Goal: Task Accomplishment & Management: Use online tool/utility

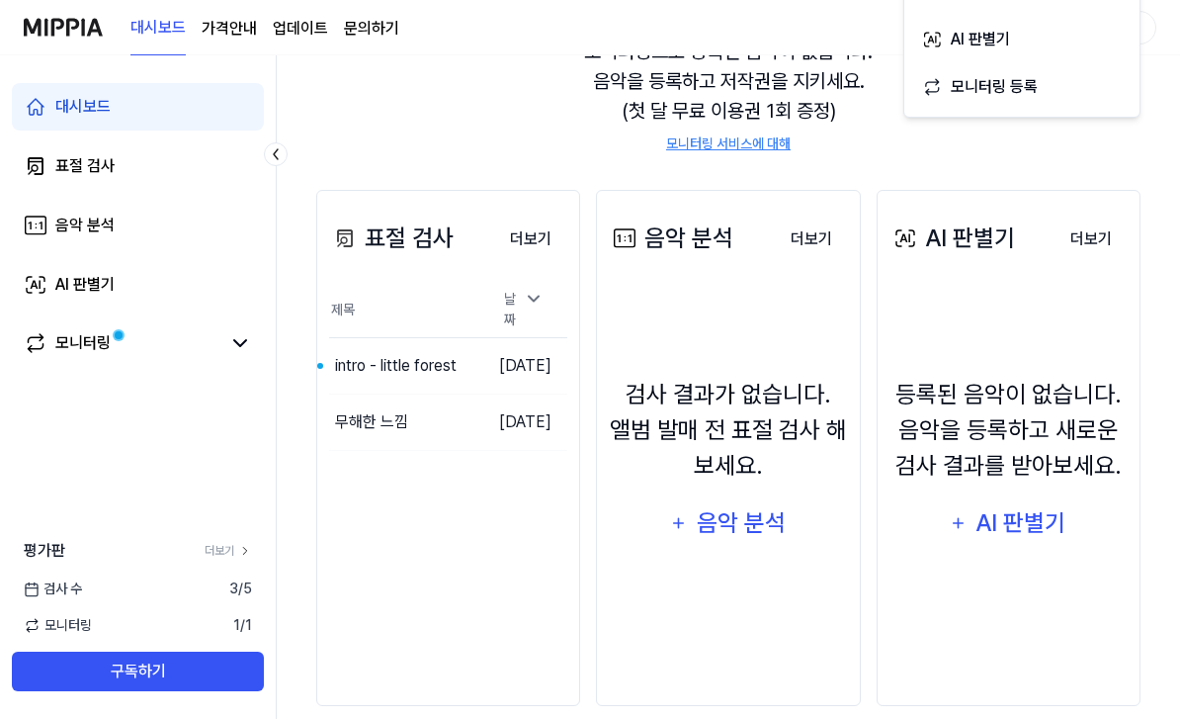
click at [0, 0] on button "이동하기" at bounding box center [0, 0] width 0 height 0
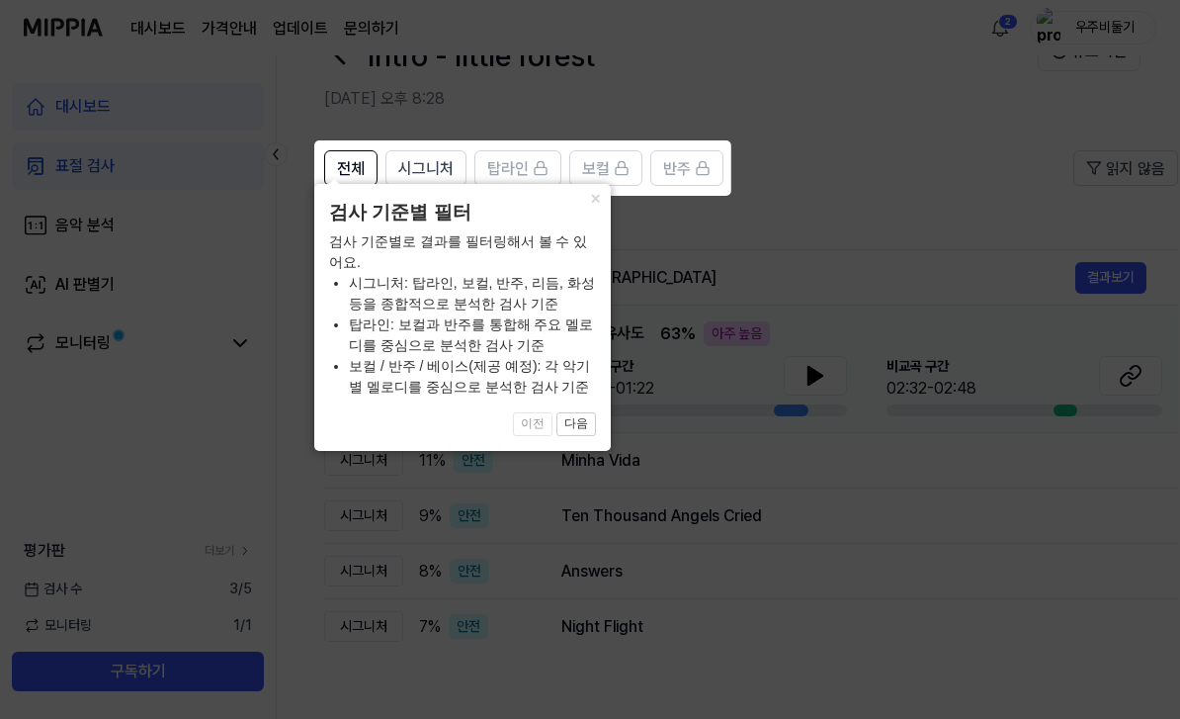
click at [588, 212] on button "×" at bounding box center [595, 198] width 32 height 28
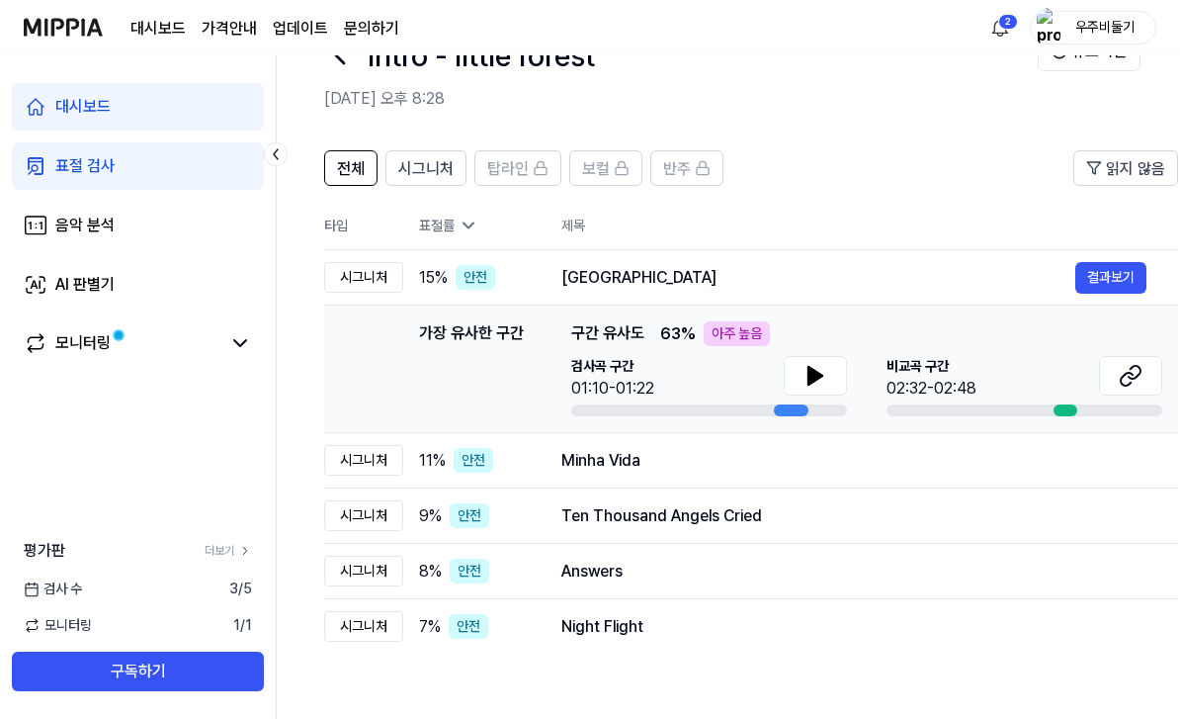
click at [820, 365] on icon at bounding box center [816, 376] width 24 height 24
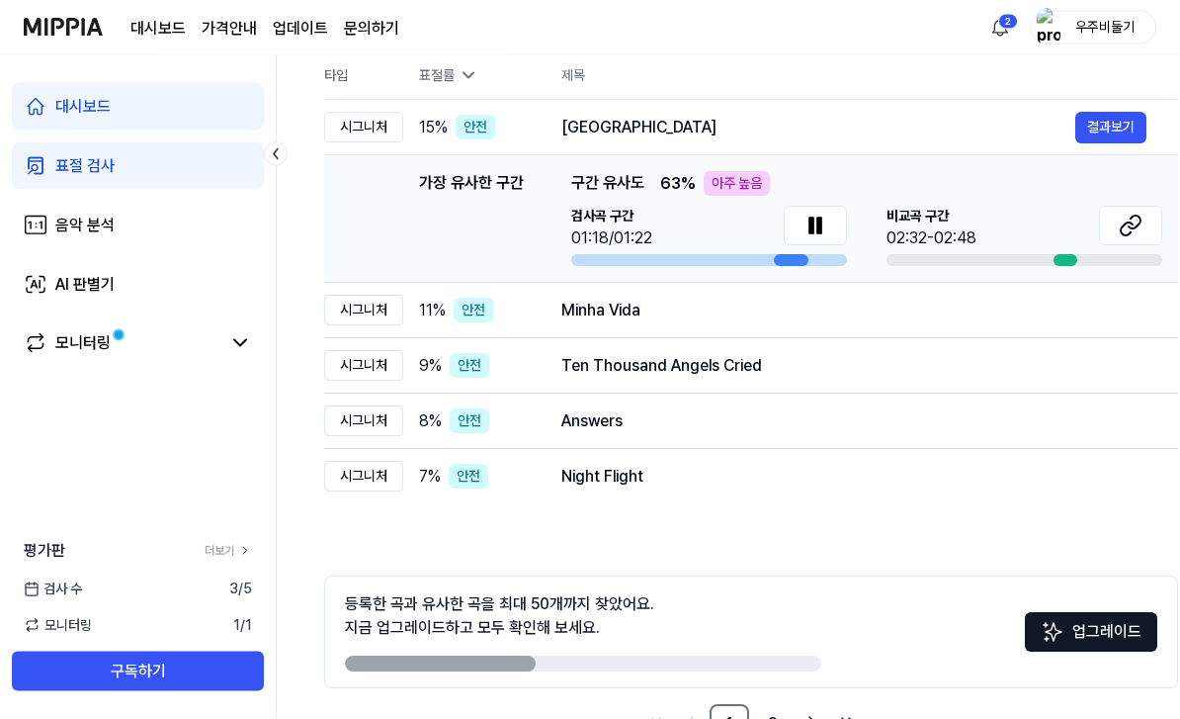
scroll to position [214, 0]
click at [764, 706] on link "2" at bounding box center [773, 723] width 40 height 40
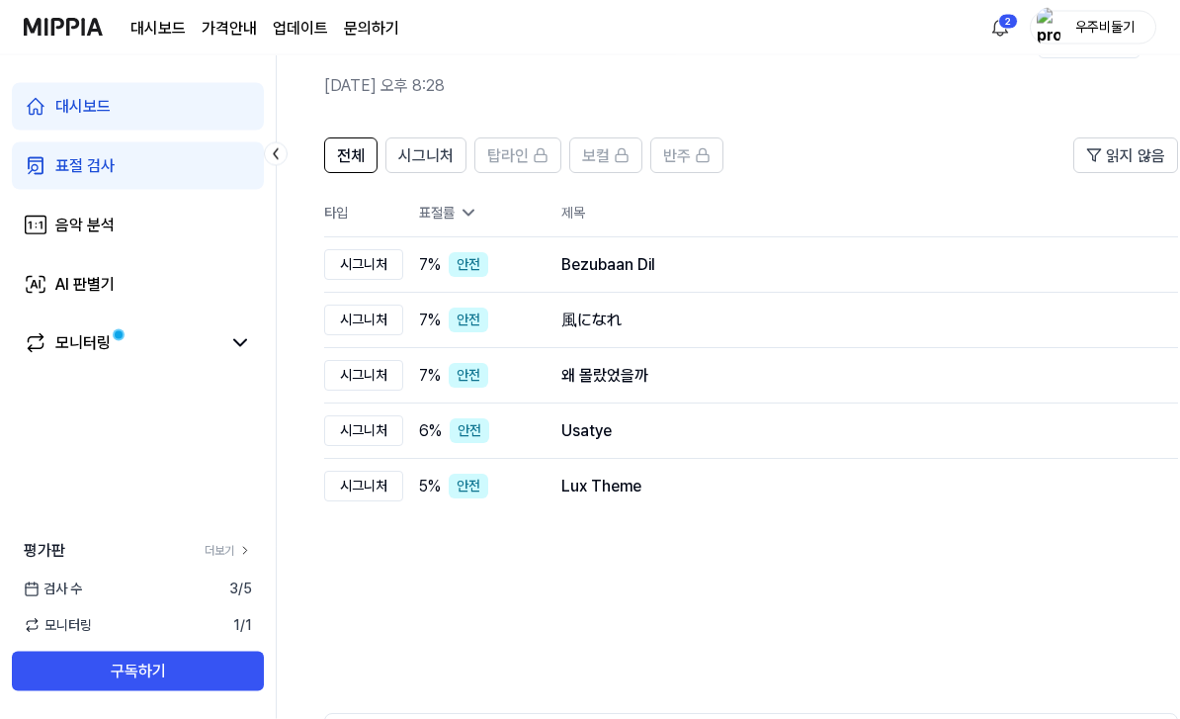
scroll to position [76, 0]
click at [626, 308] on div "風になれ 결과보기" at bounding box center [853, 320] width 585 height 24
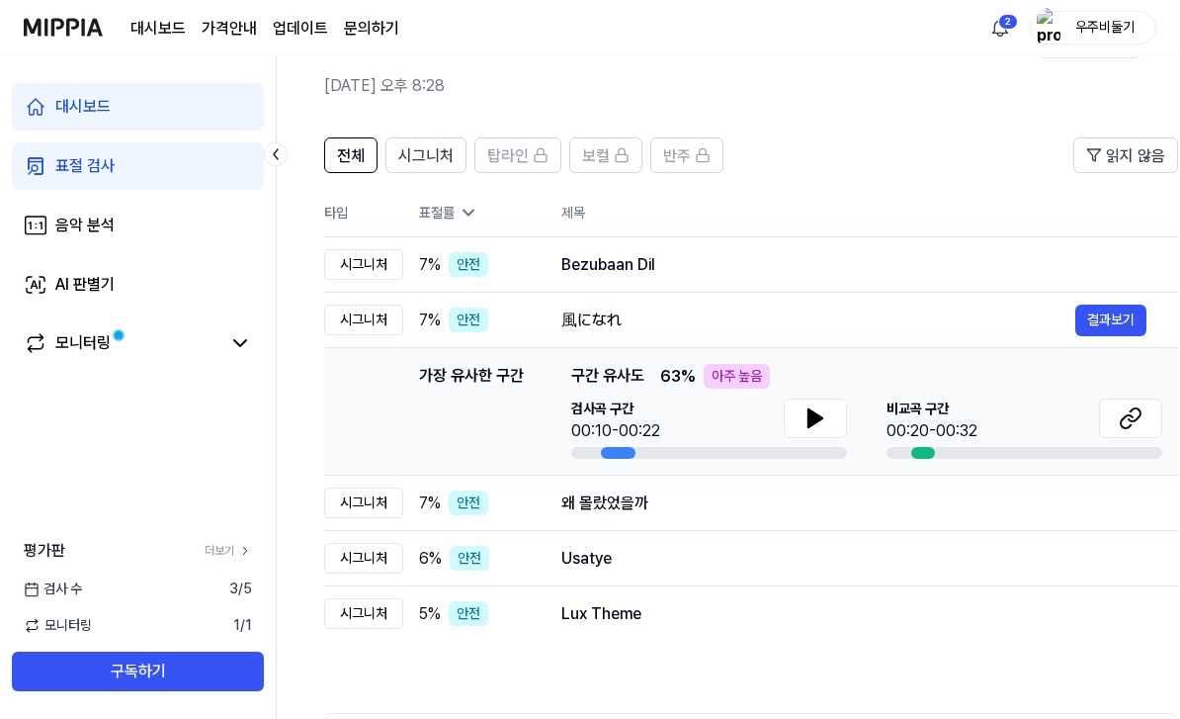
click at [801, 424] on button at bounding box center [815, 418] width 63 height 40
click at [1117, 421] on button at bounding box center [1130, 418] width 63 height 40
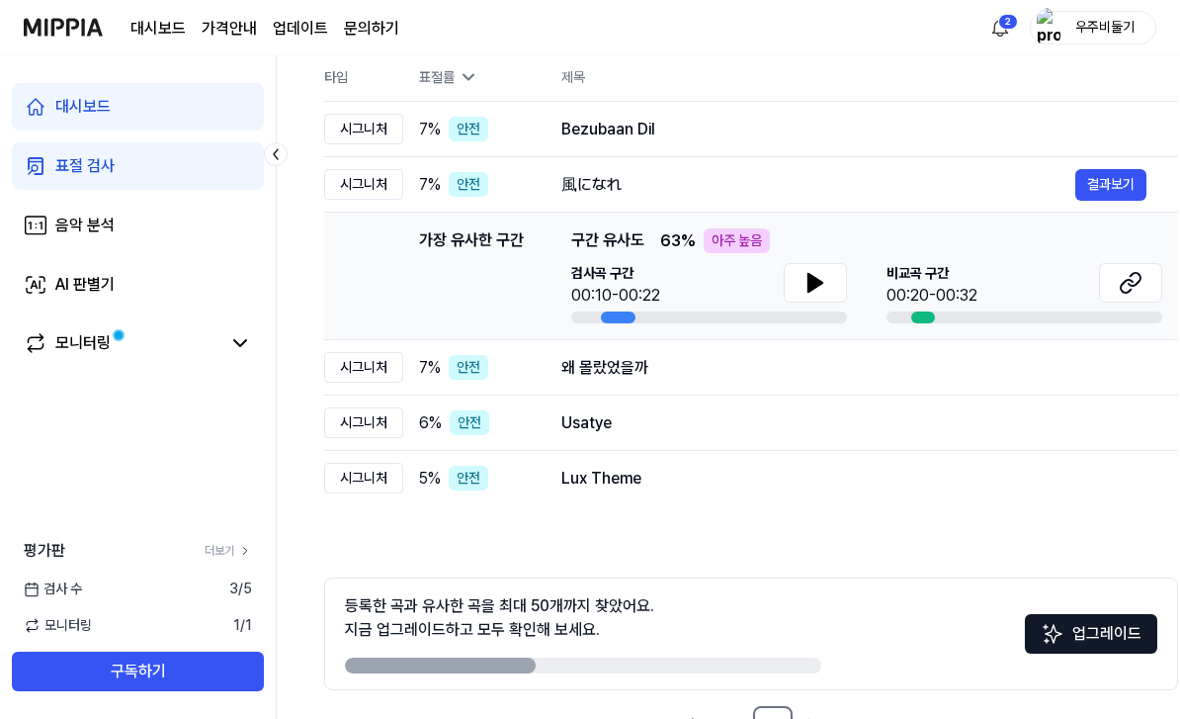
scroll to position [214, 0]
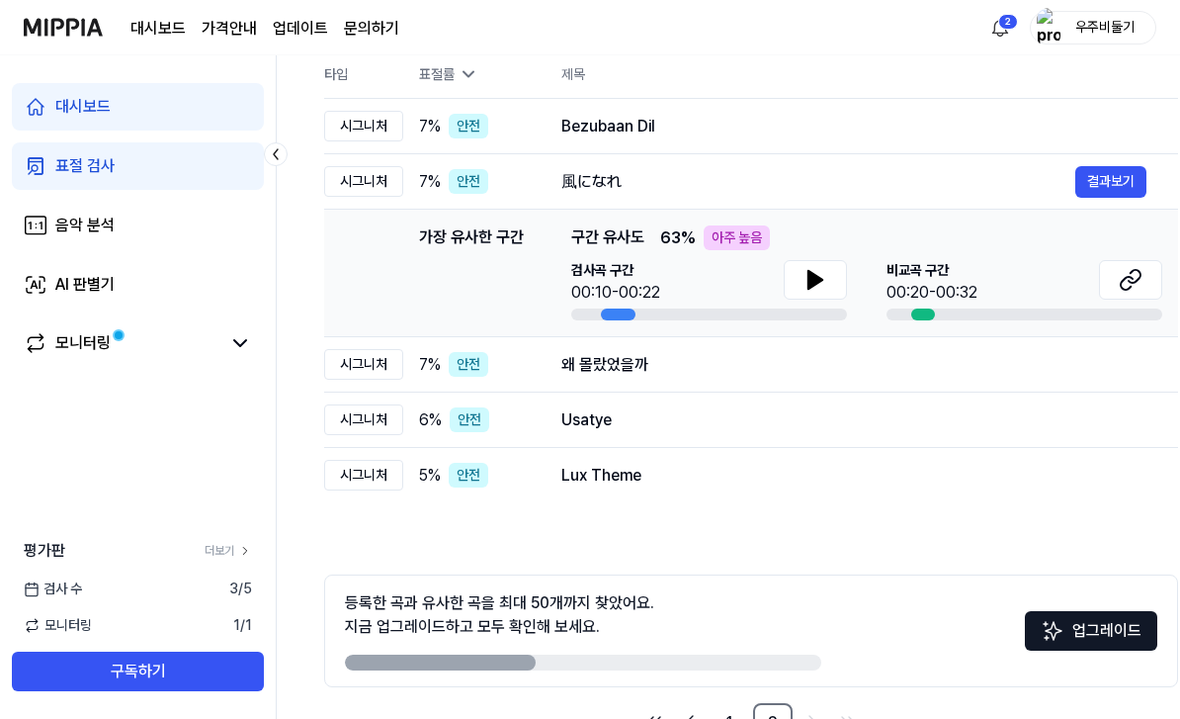
click at [737, 717] on link "1" at bounding box center [730, 723] width 40 height 40
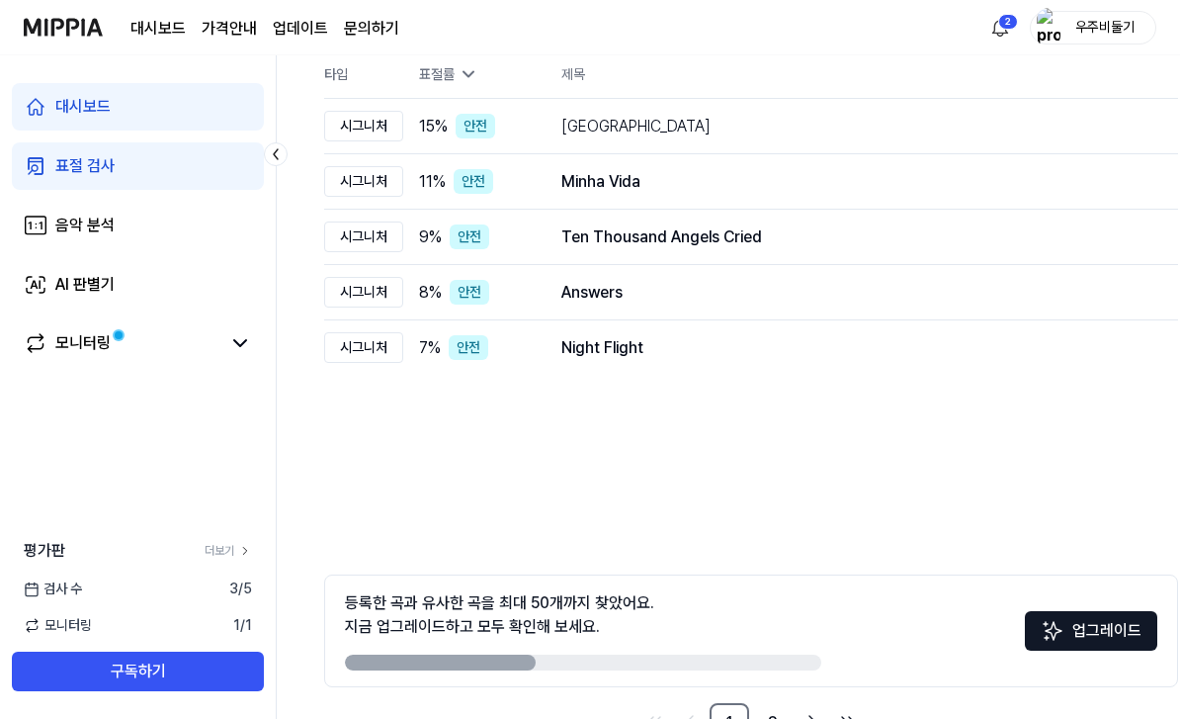
click at [0, 0] on button "결과보기" at bounding box center [0, 0] width 0 height 0
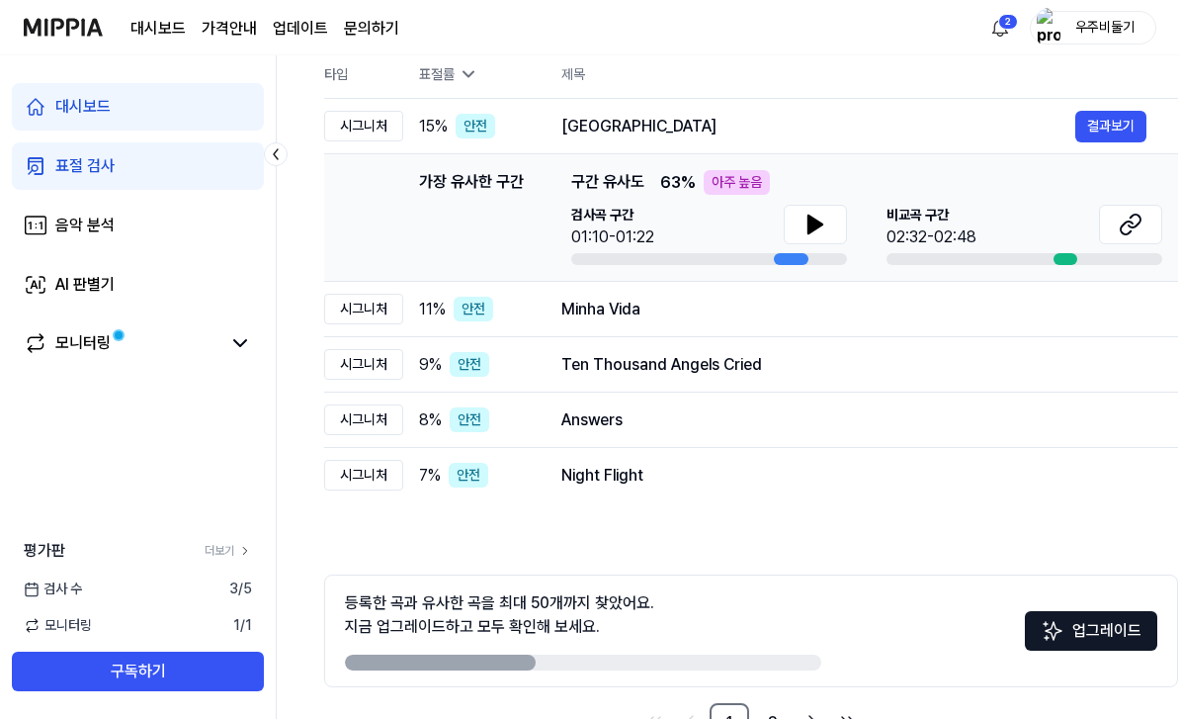
scroll to position [0, 0]
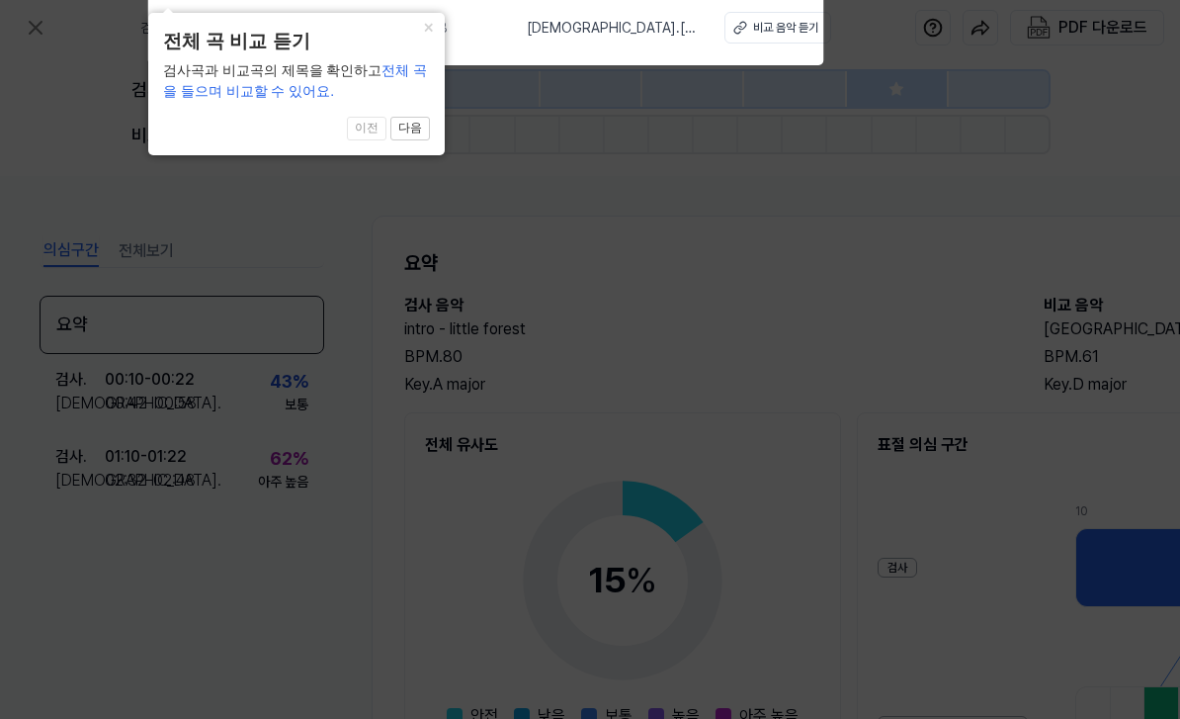
click at [949, 229] on icon at bounding box center [590, 386] width 1180 height 792
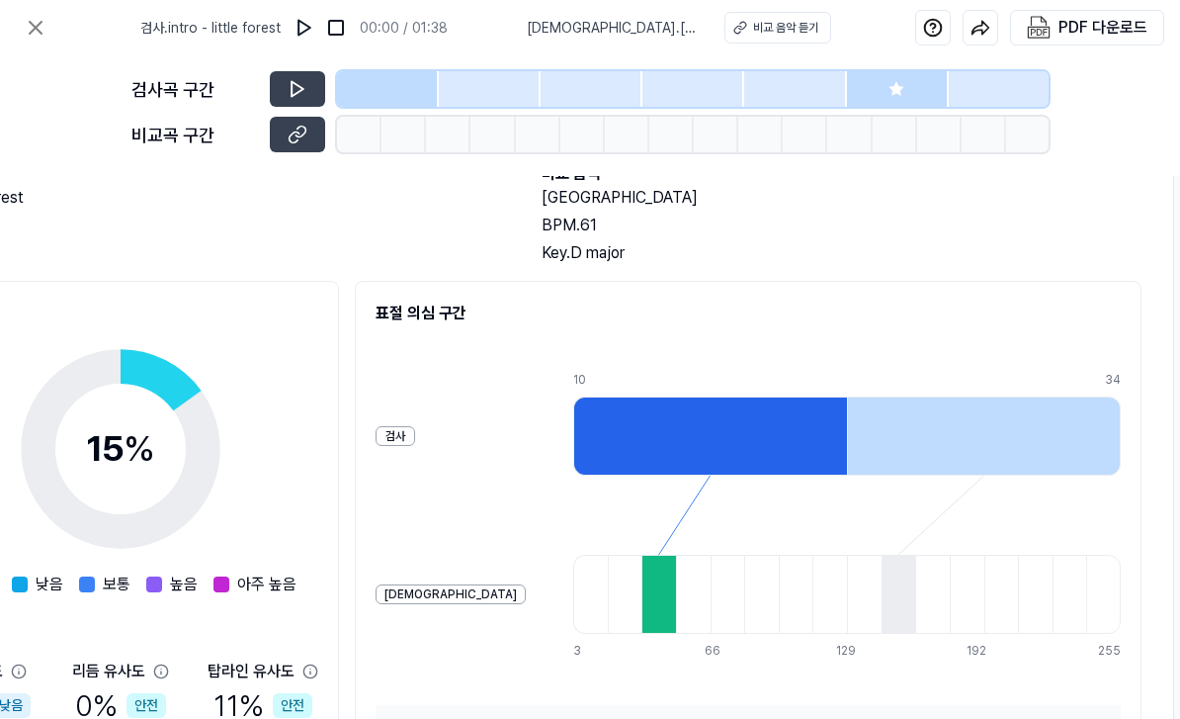
scroll to position [131, 508]
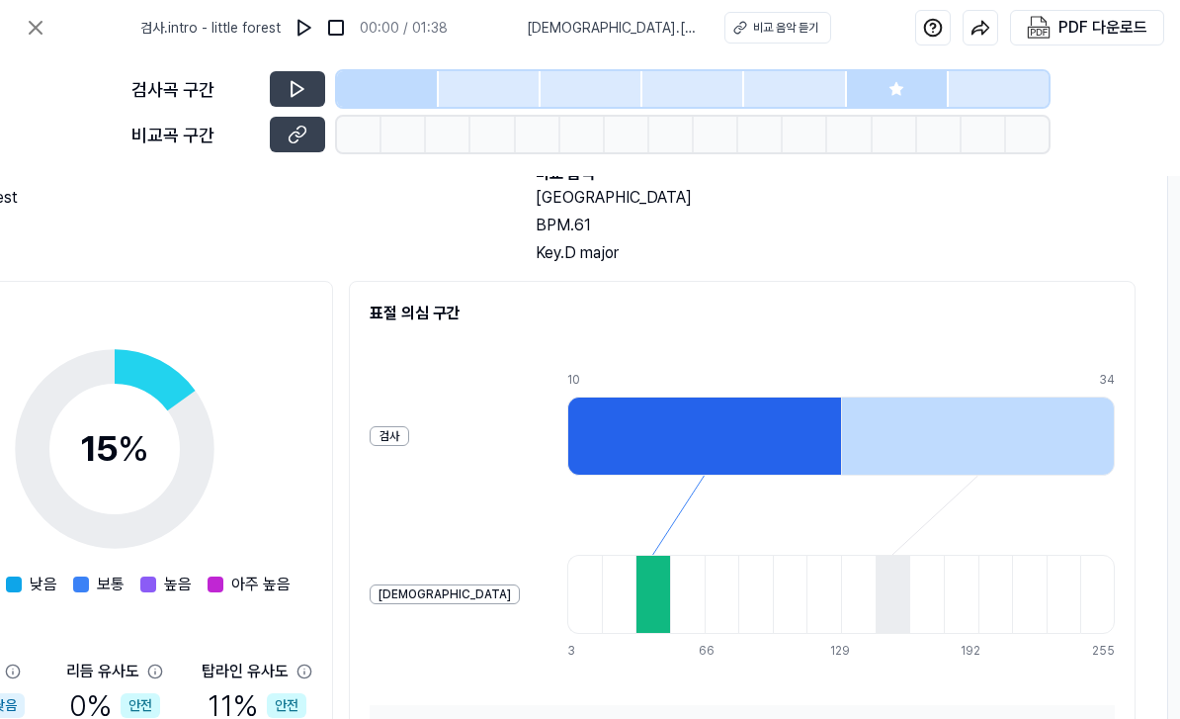
click at [704, 470] on div at bounding box center [704, 435] width 274 height 79
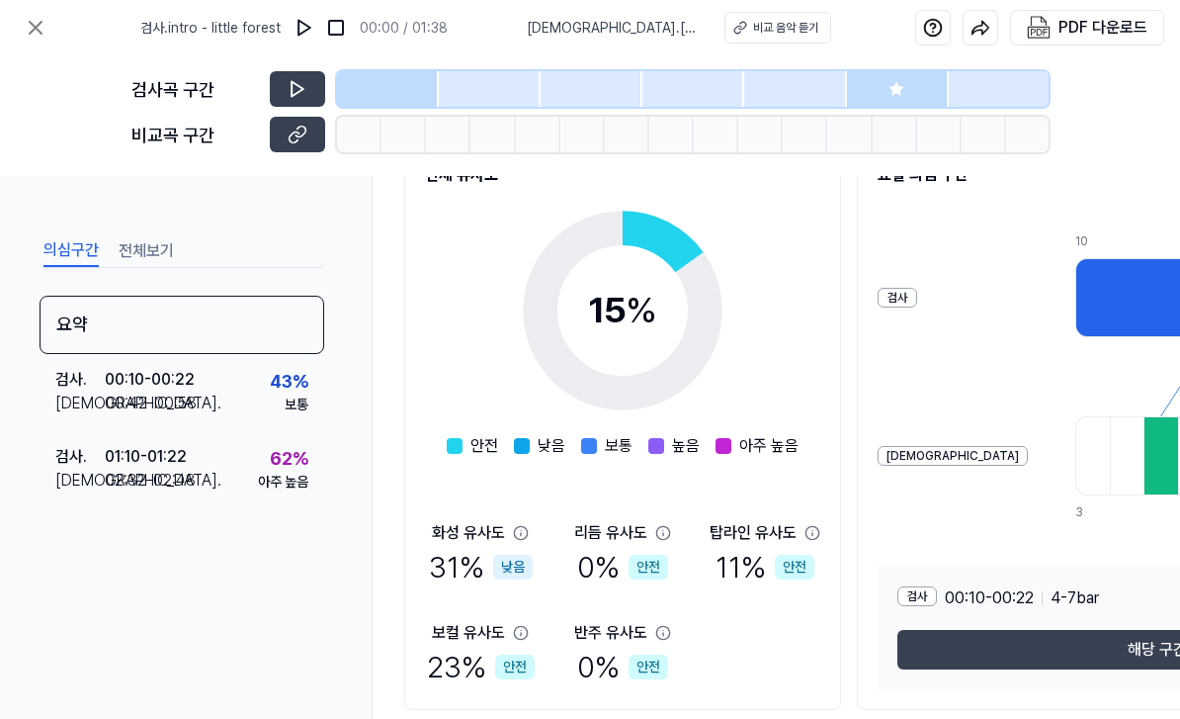
scroll to position [270, 0]
click at [514, 562] on div "낮음" at bounding box center [513, 567] width 40 height 25
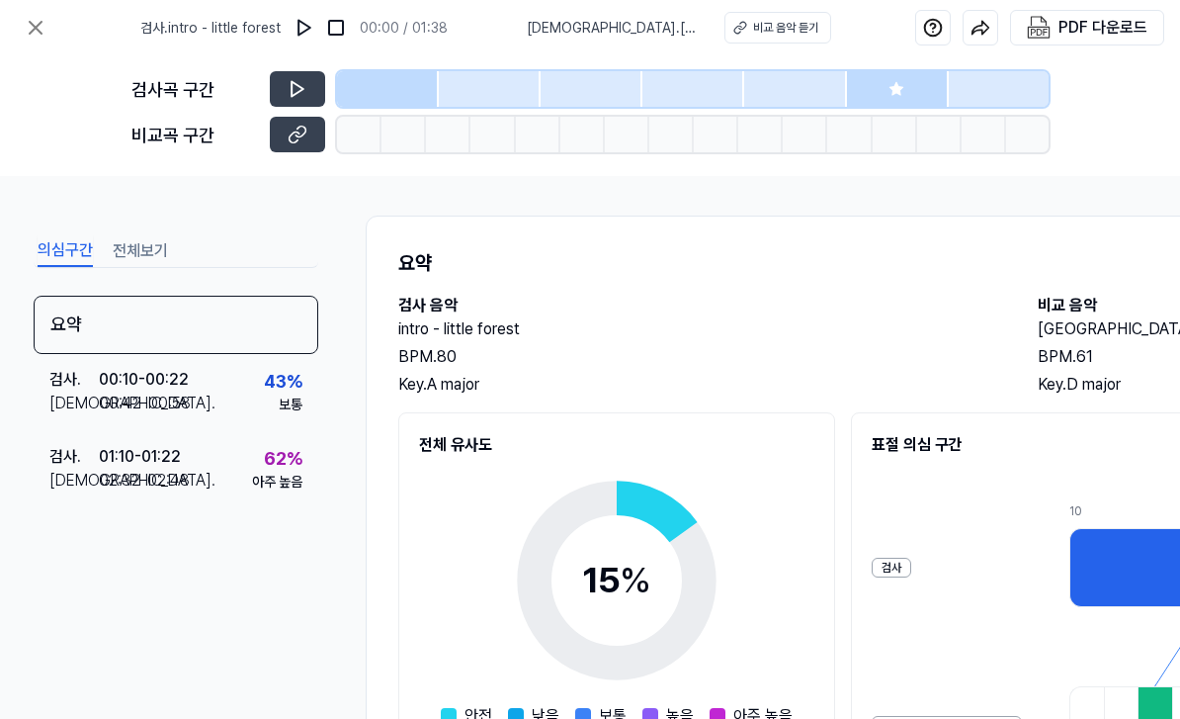
scroll to position [0, 7]
click at [40, 24] on icon at bounding box center [36, 28] width 12 height 12
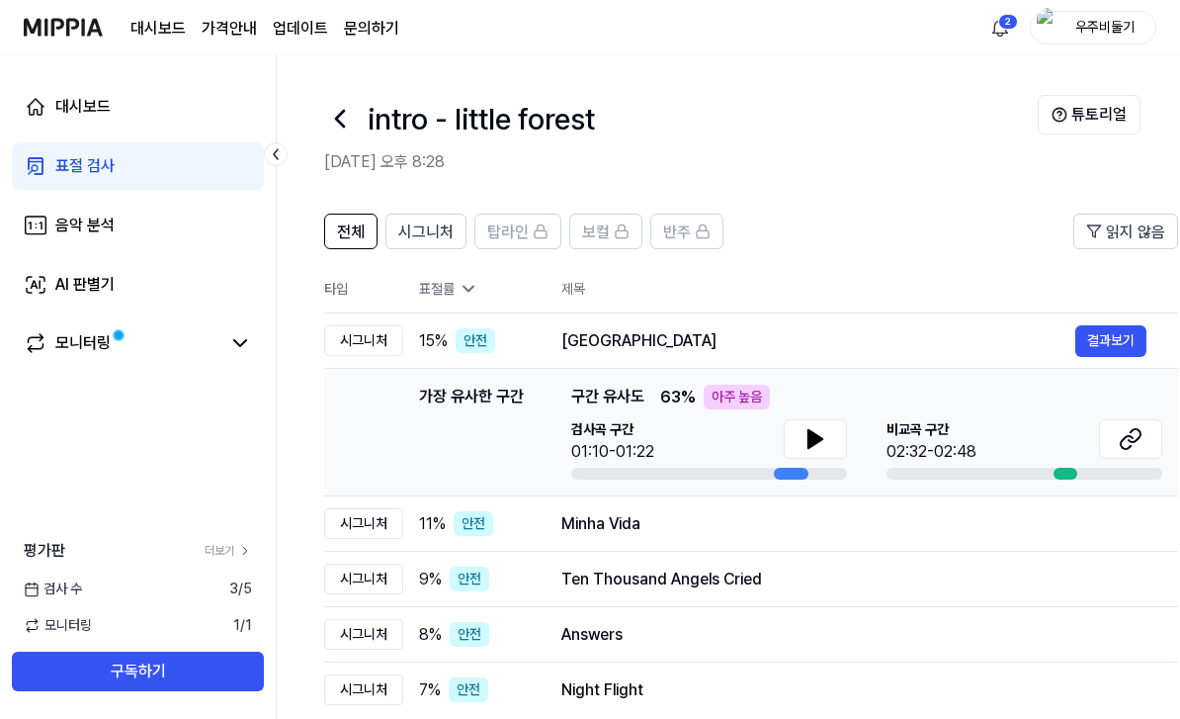
scroll to position [214, 0]
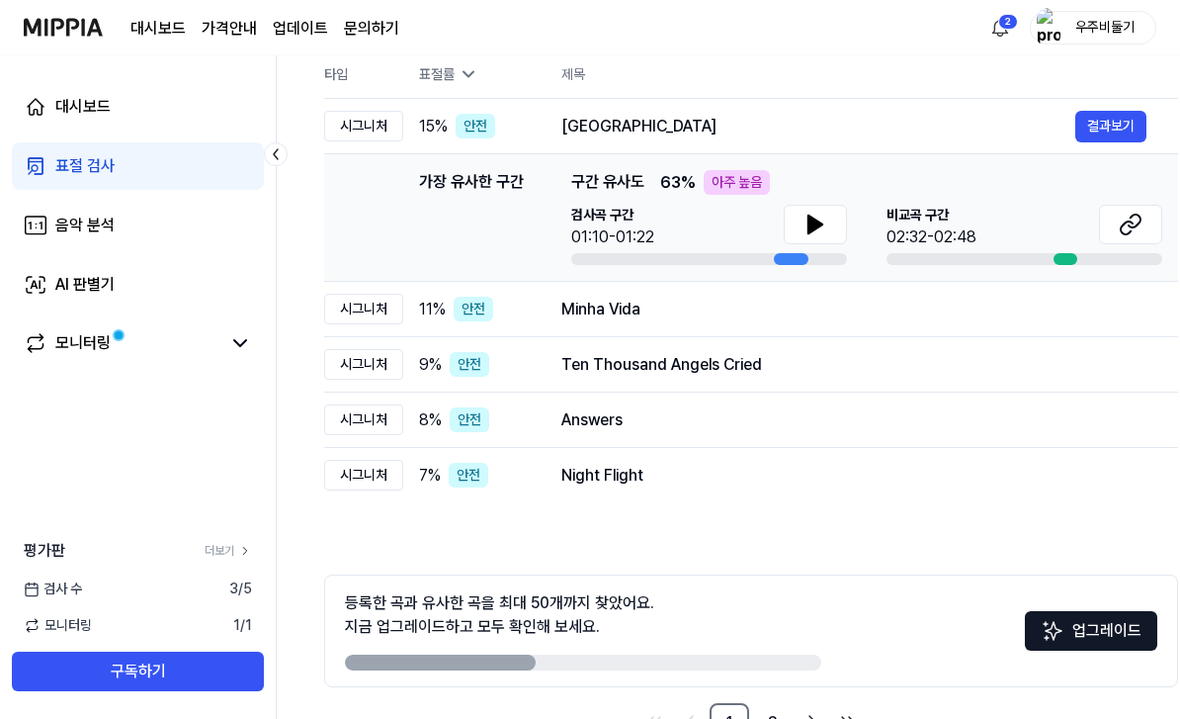
click at [1123, 218] on icon at bounding box center [1131, 225] width 24 height 24
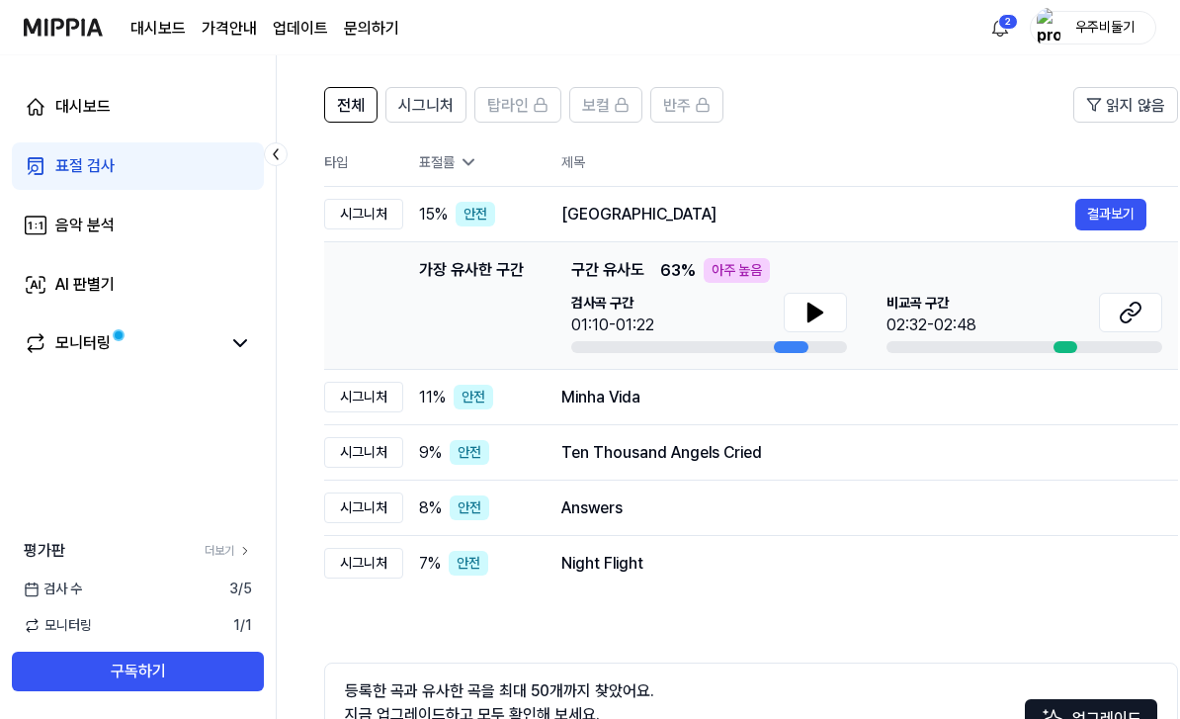
scroll to position [0, 0]
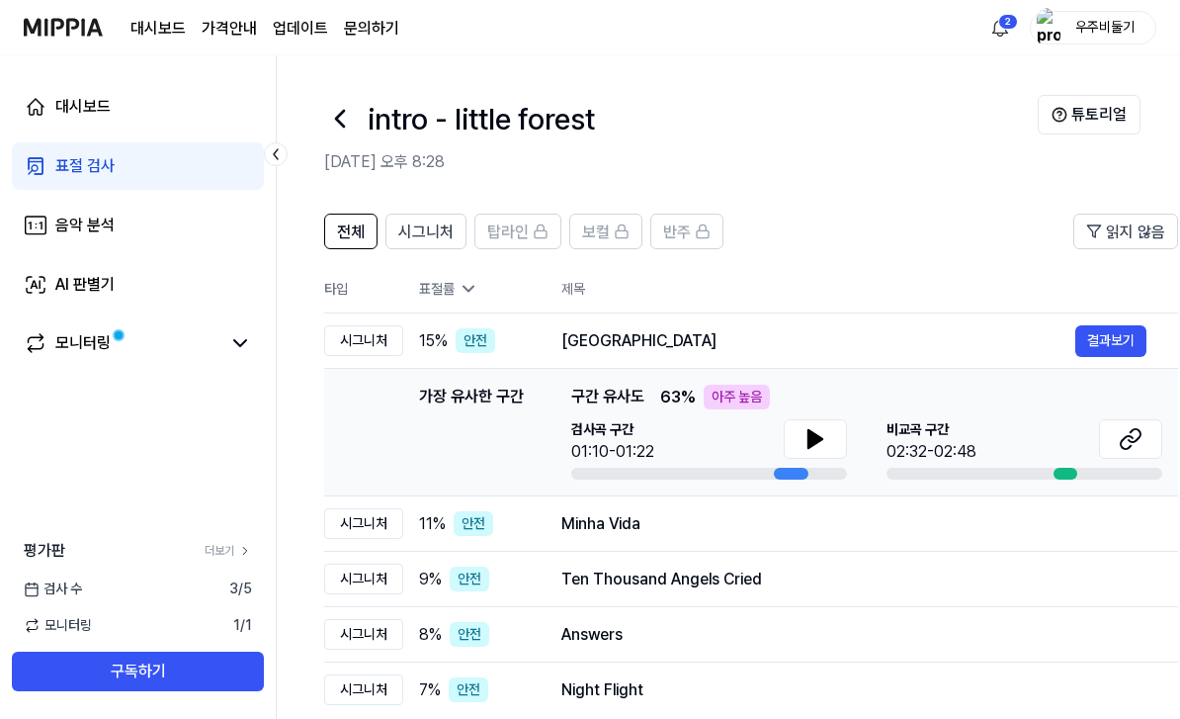
click at [794, 452] on button at bounding box center [815, 439] width 63 height 40
click at [827, 437] on button at bounding box center [815, 439] width 63 height 40
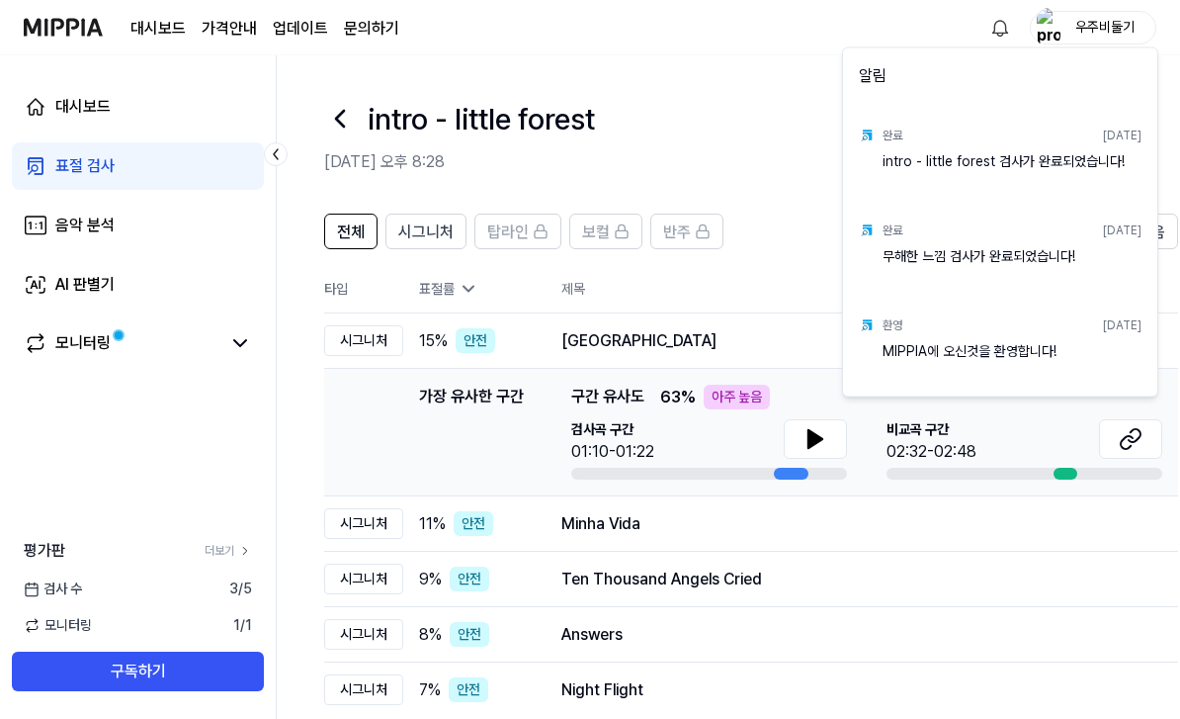
click at [761, 113] on html "대시보드 가격안내 업데이트 문의하기 우주비둘기 대시보드 표절 검사 음악 분석 AI 판별기 모니터링 평가판 더보기 검사 [DATE] 모니터링 1…" at bounding box center [590, 359] width 1180 height 719
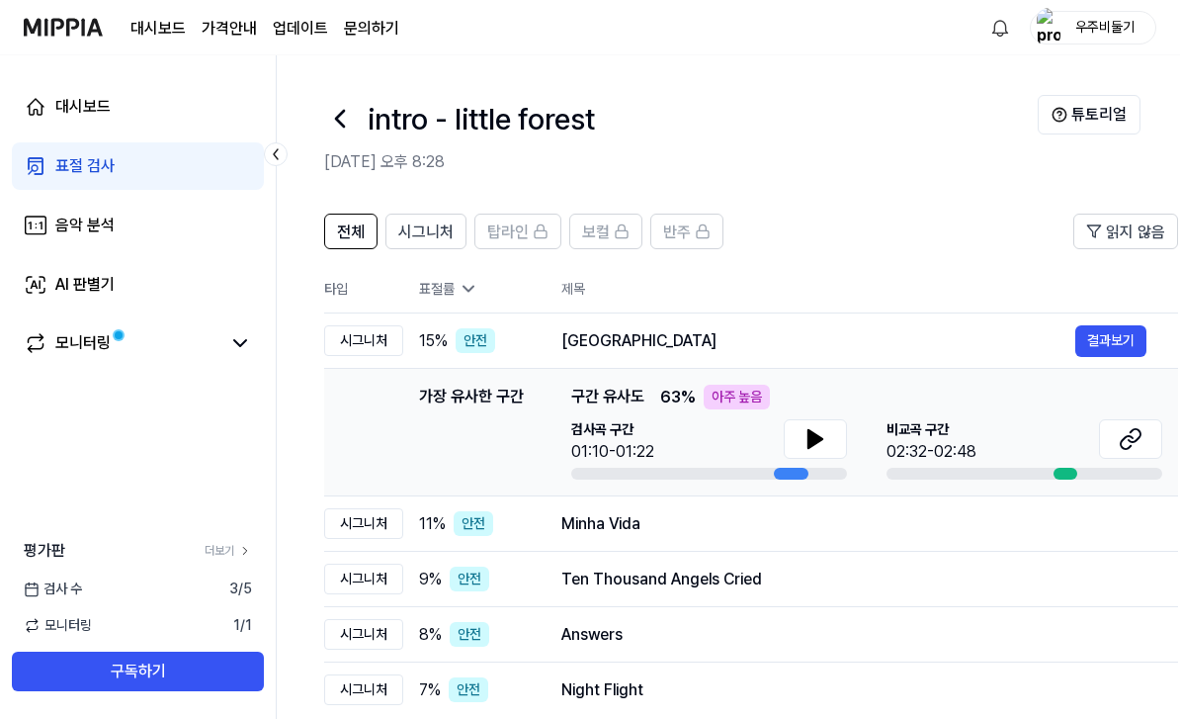
click at [159, 114] on link "대시보드" at bounding box center [138, 106] width 252 height 47
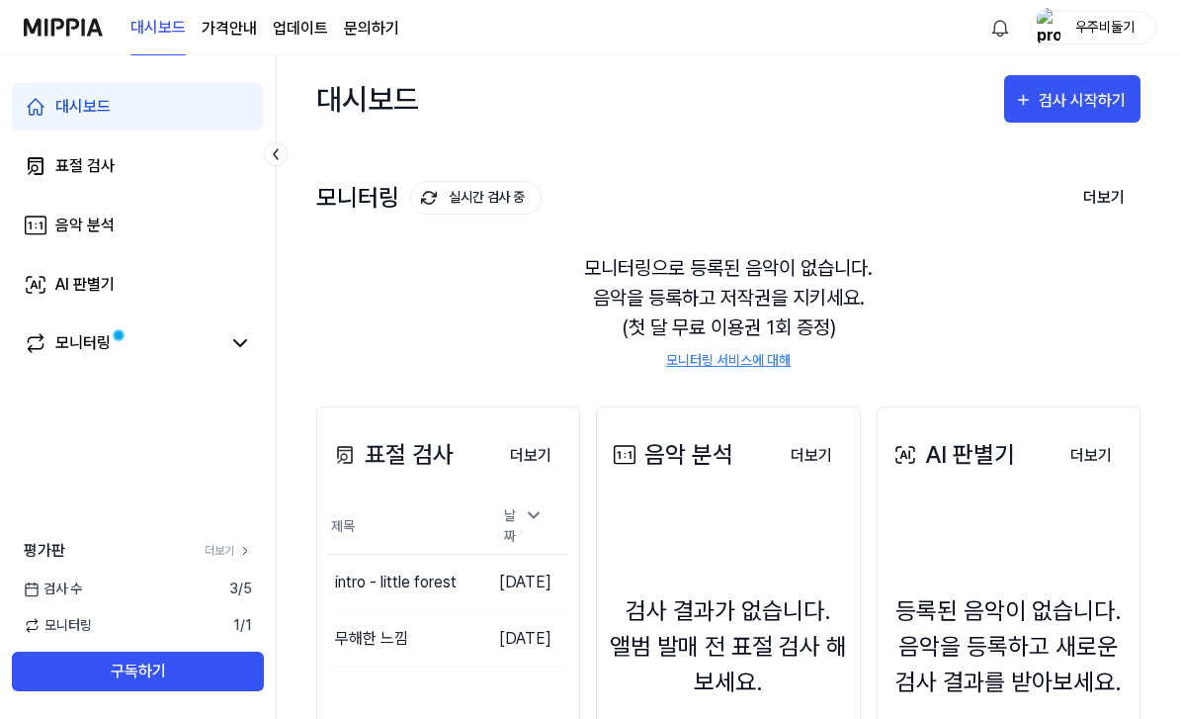
click at [1078, 91] on div "검사 시작하기" at bounding box center [1085, 101] width 92 height 26
click at [1018, 154] on div "표절 검사" at bounding box center [1037, 161] width 172 height 26
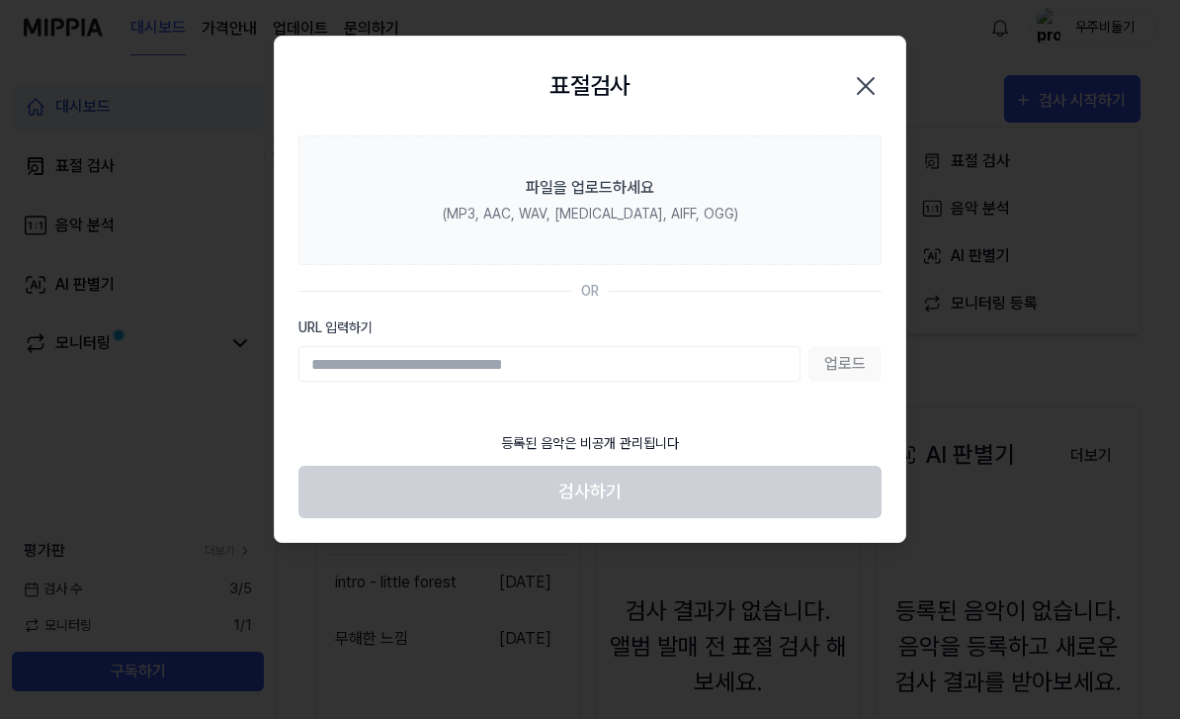
click at [465, 169] on label "파일을 업로드하세요 (MP3, AAC, WAV, [MEDICAL_DATA], AIFF, OGG)" at bounding box center [590, 199] width 583 height 129
click at [0, 0] on input "파일을 업로드하세요 (MP3, AAC, WAV, [MEDICAL_DATA], AIFF, OGG)" at bounding box center [0, 0] width 0 height 0
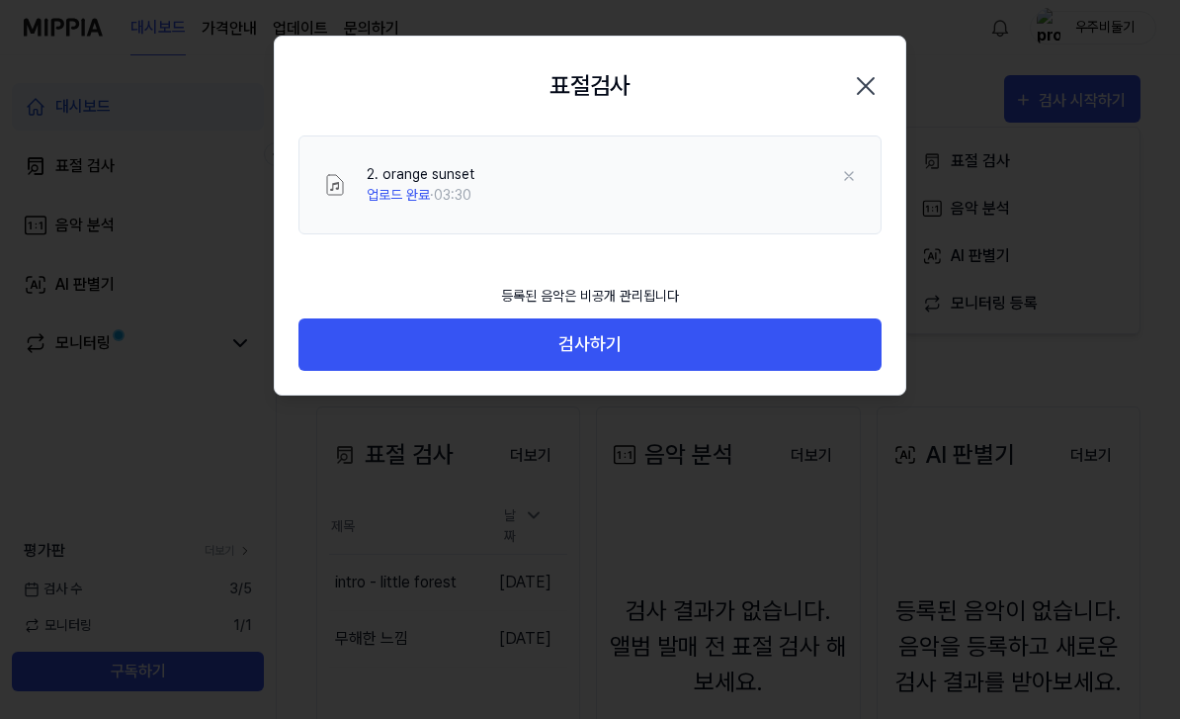
click at [807, 332] on button "검사하기" at bounding box center [590, 344] width 583 height 52
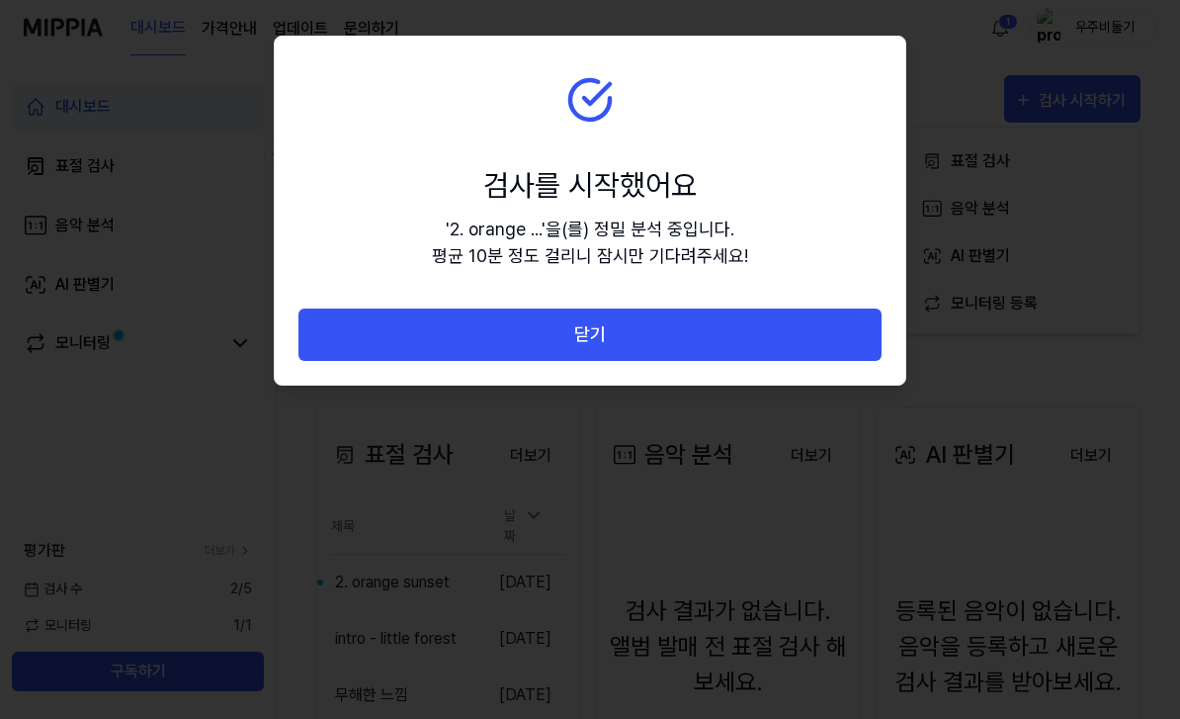
click at [599, 454] on div at bounding box center [590, 359] width 1180 height 719
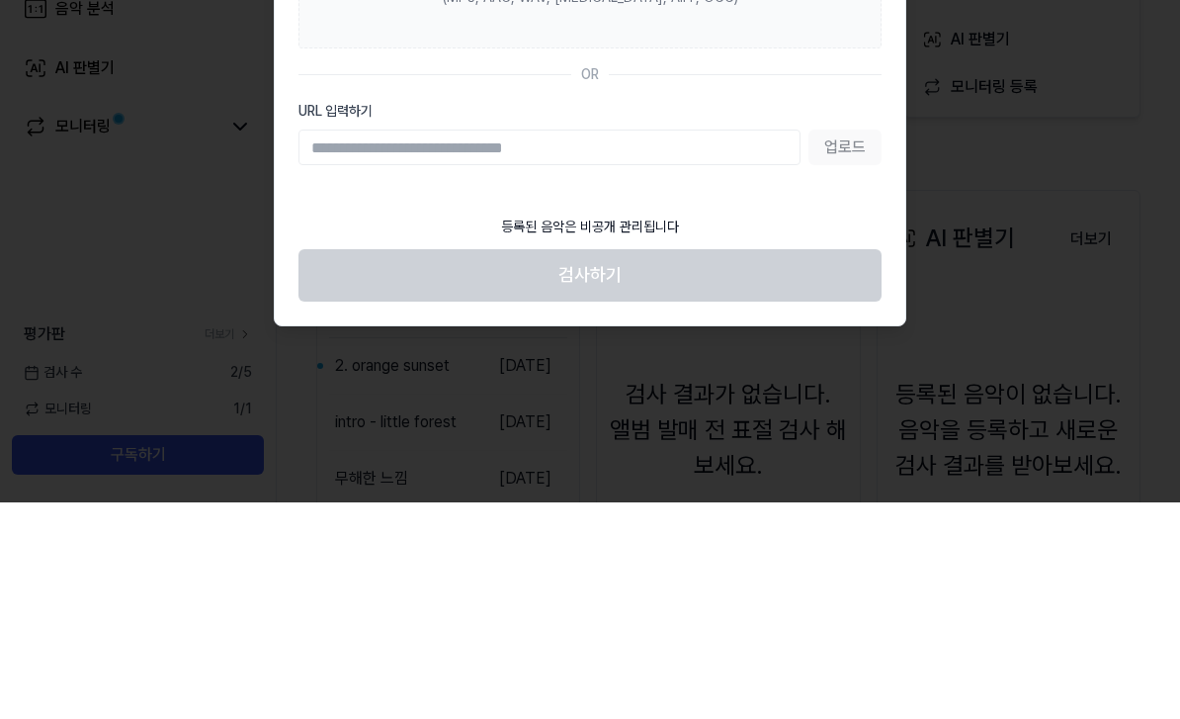
scroll to position [216, 0]
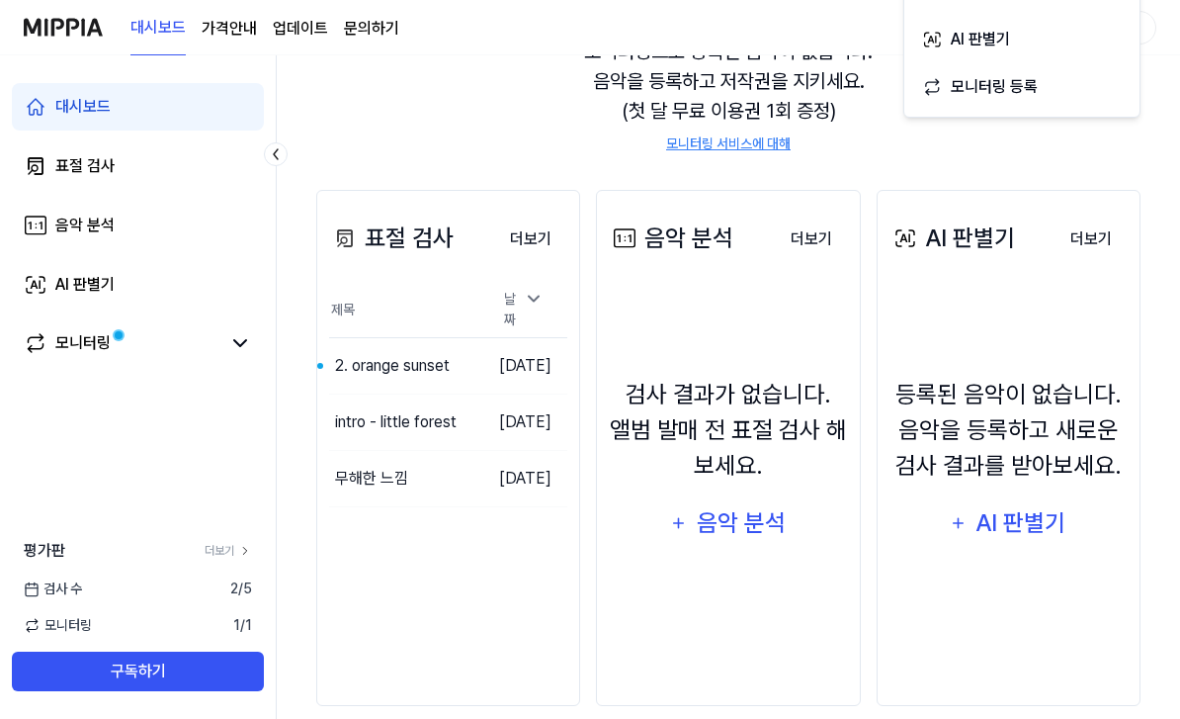
click at [0, 0] on button "이동하기" at bounding box center [0, 0] width 0 height 0
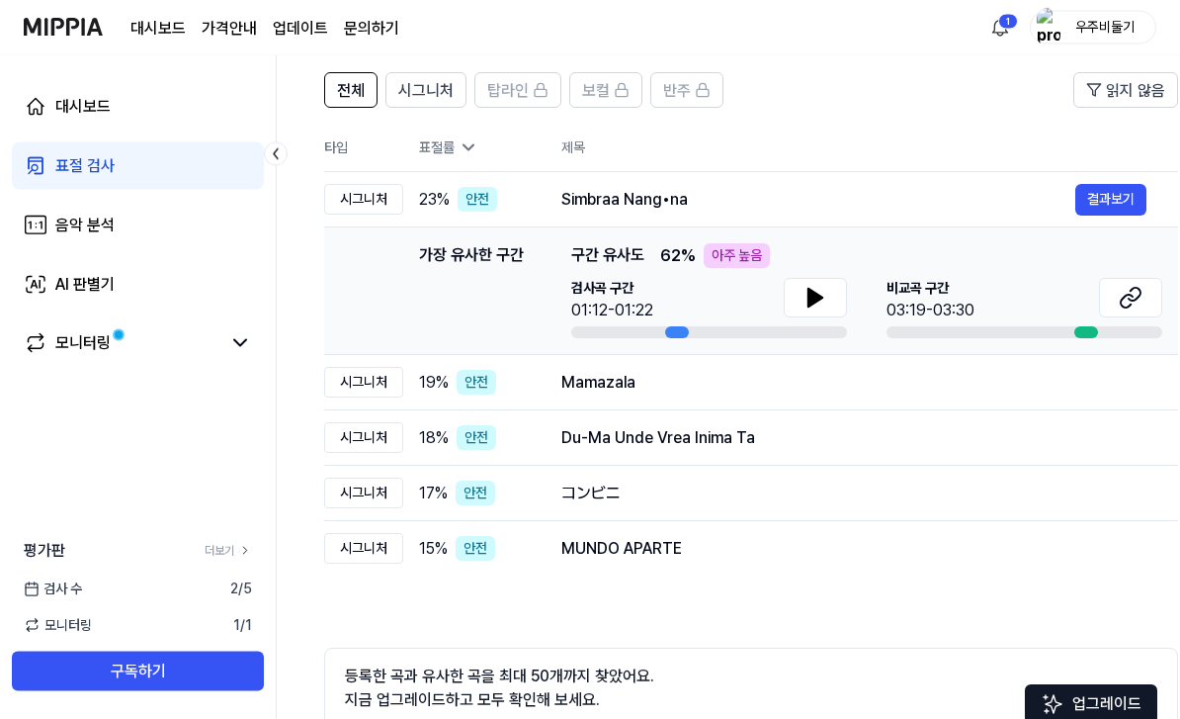
scroll to position [146, 0]
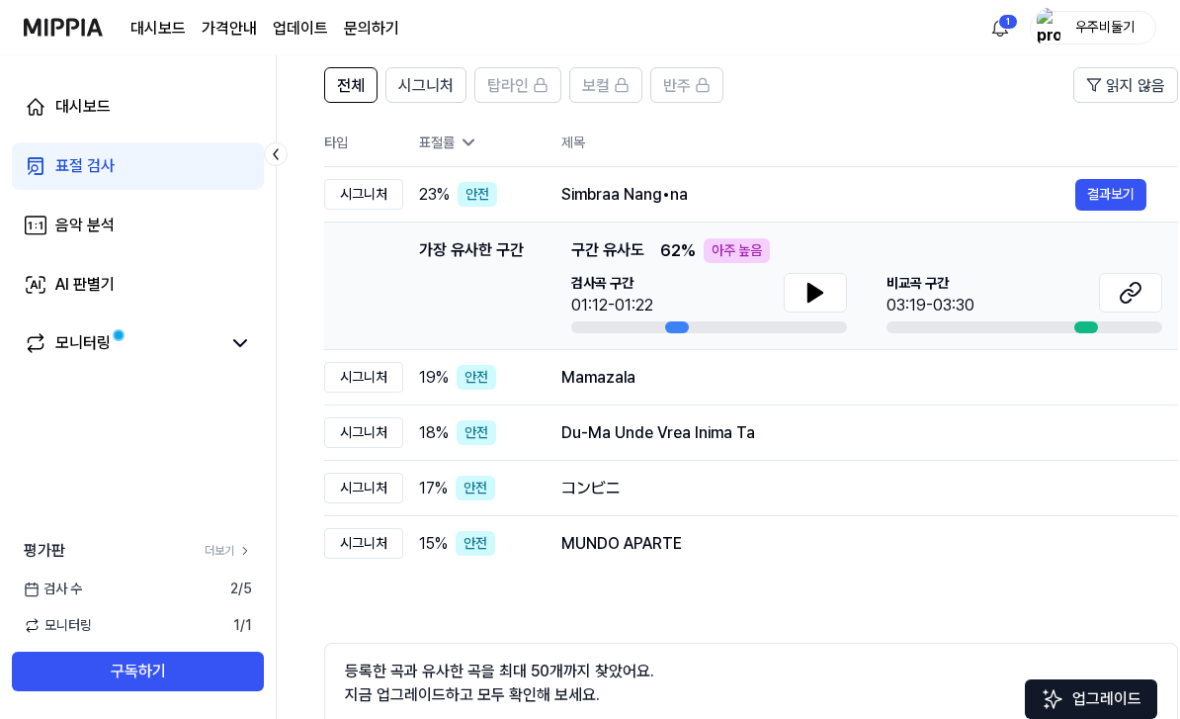
click at [760, 487] on div "コンビニ" at bounding box center [853, 488] width 585 height 24
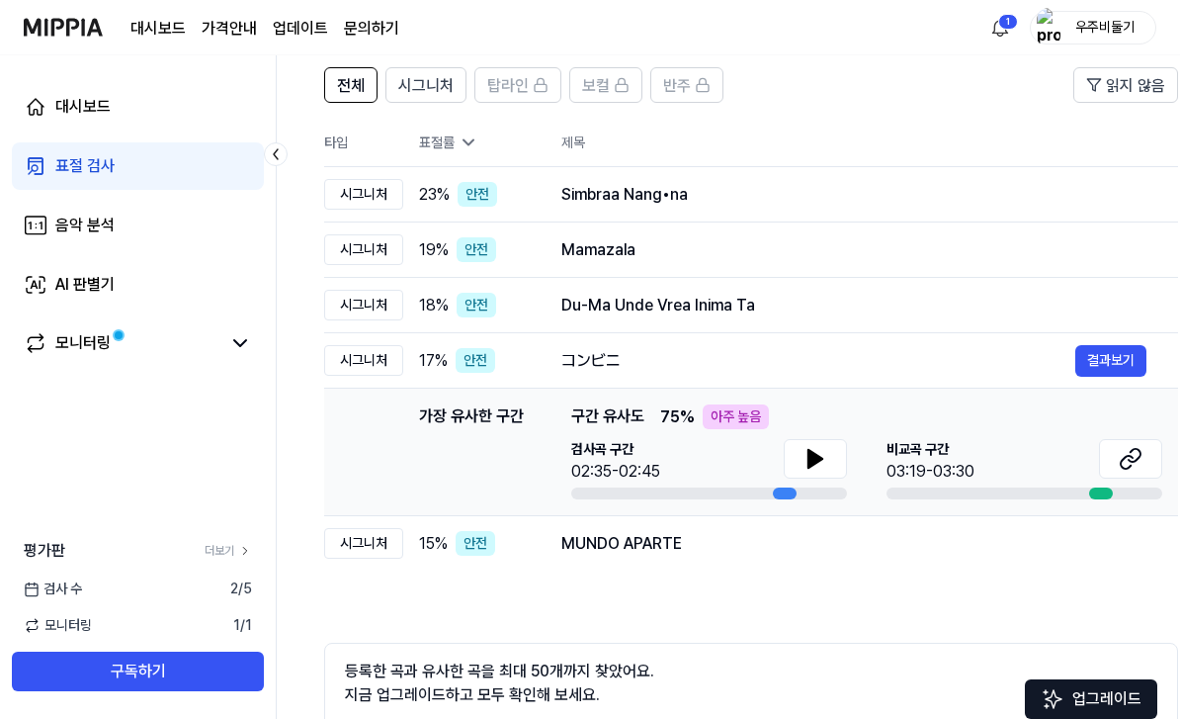
click at [811, 465] on icon at bounding box center [816, 459] width 14 height 18
click at [1117, 455] on button at bounding box center [1130, 459] width 63 height 40
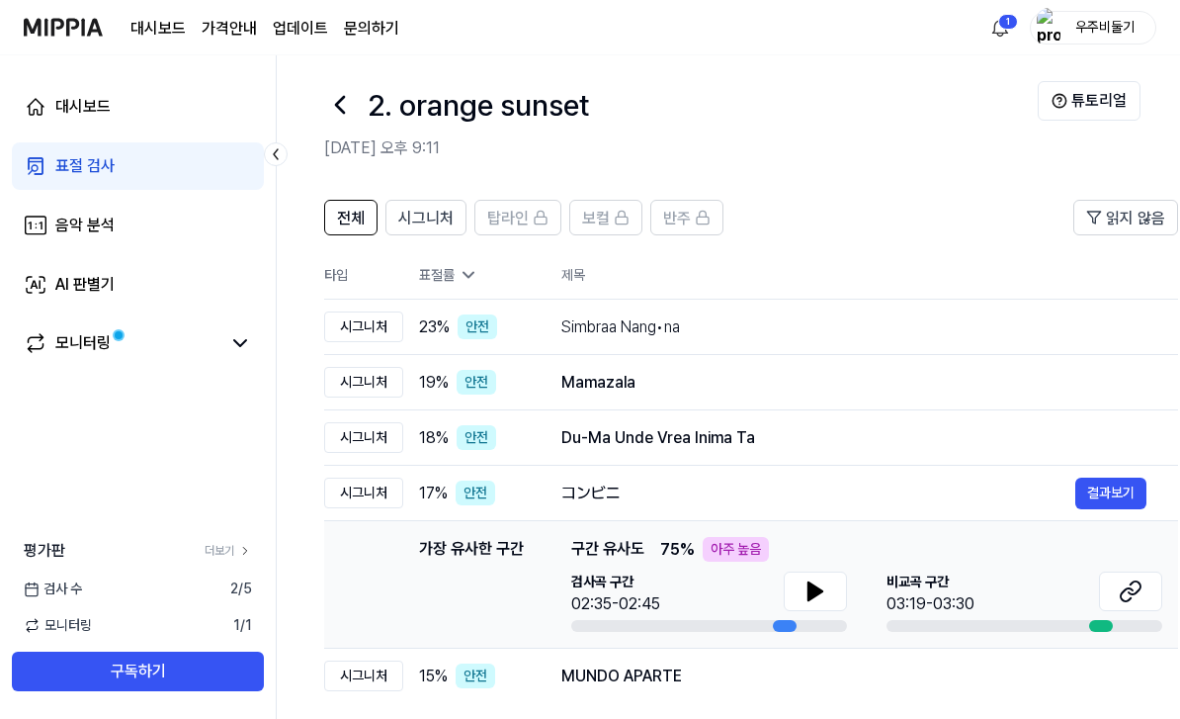
scroll to position [0, 0]
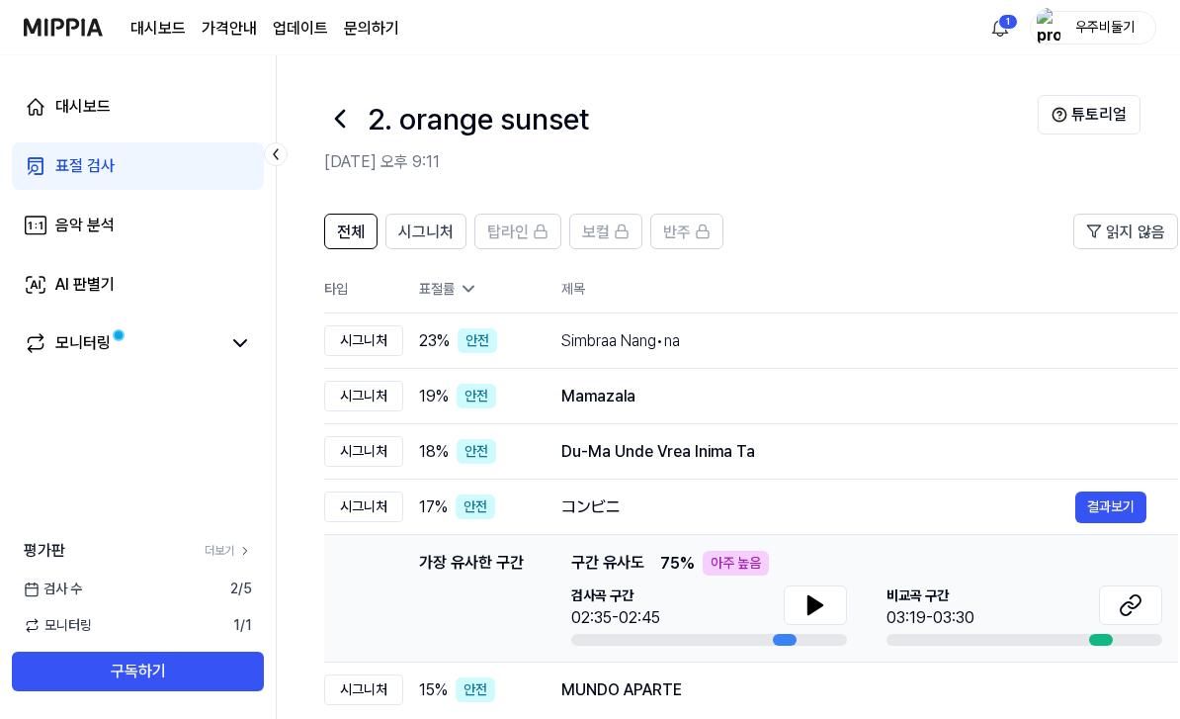
click at [0, 0] on button "결과보기" at bounding box center [0, 0] width 0 height 0
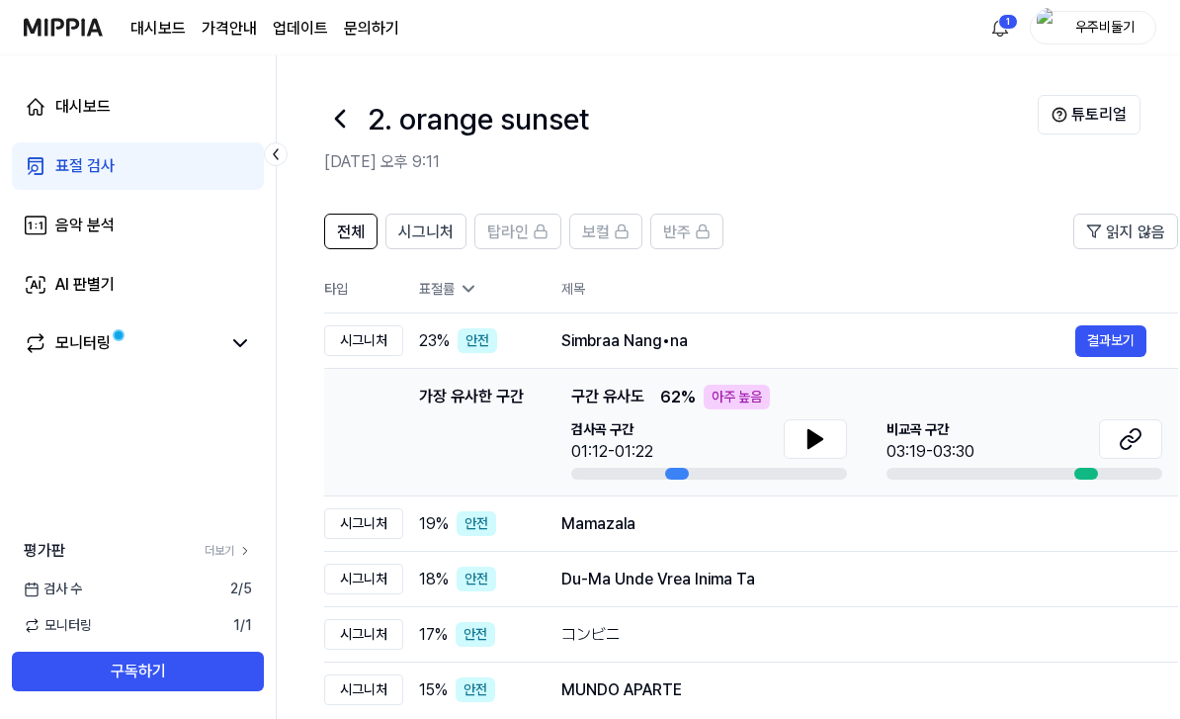
click at [823, 439] on icon at bounding box center [816, 439] width 24 height 24
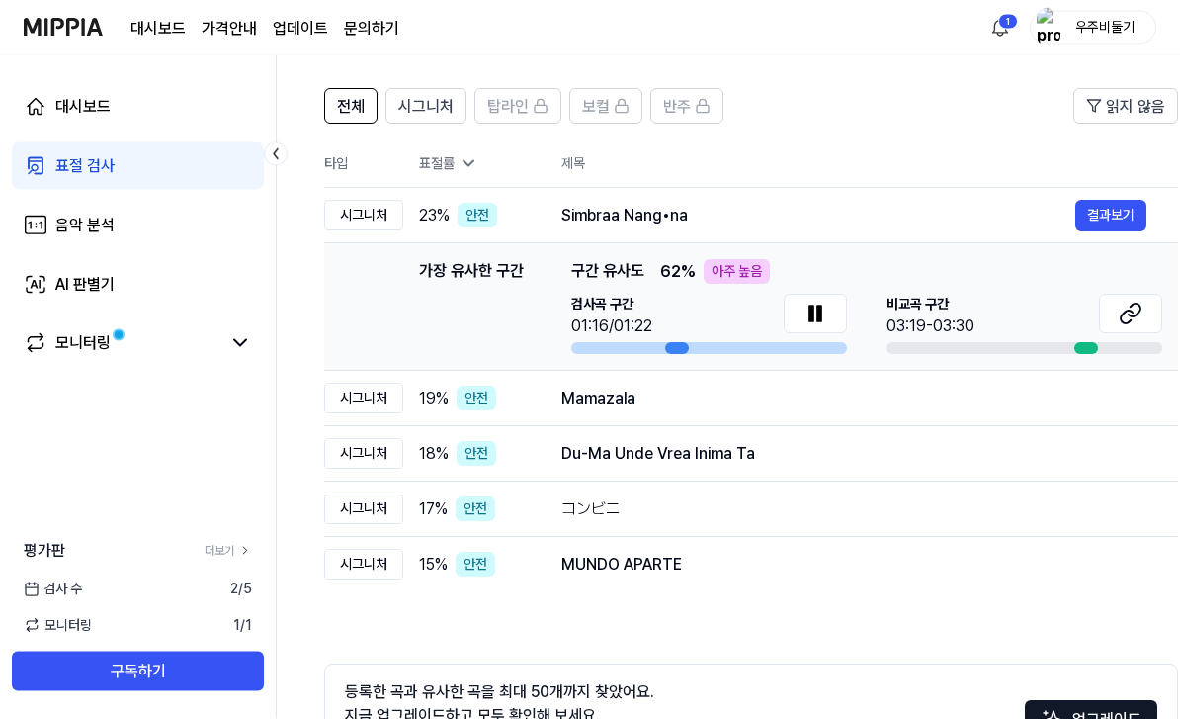
scroll to position [126, 0]
click at [1130, 320] on icon at bounding box center [1127, 316] width 12 height 13
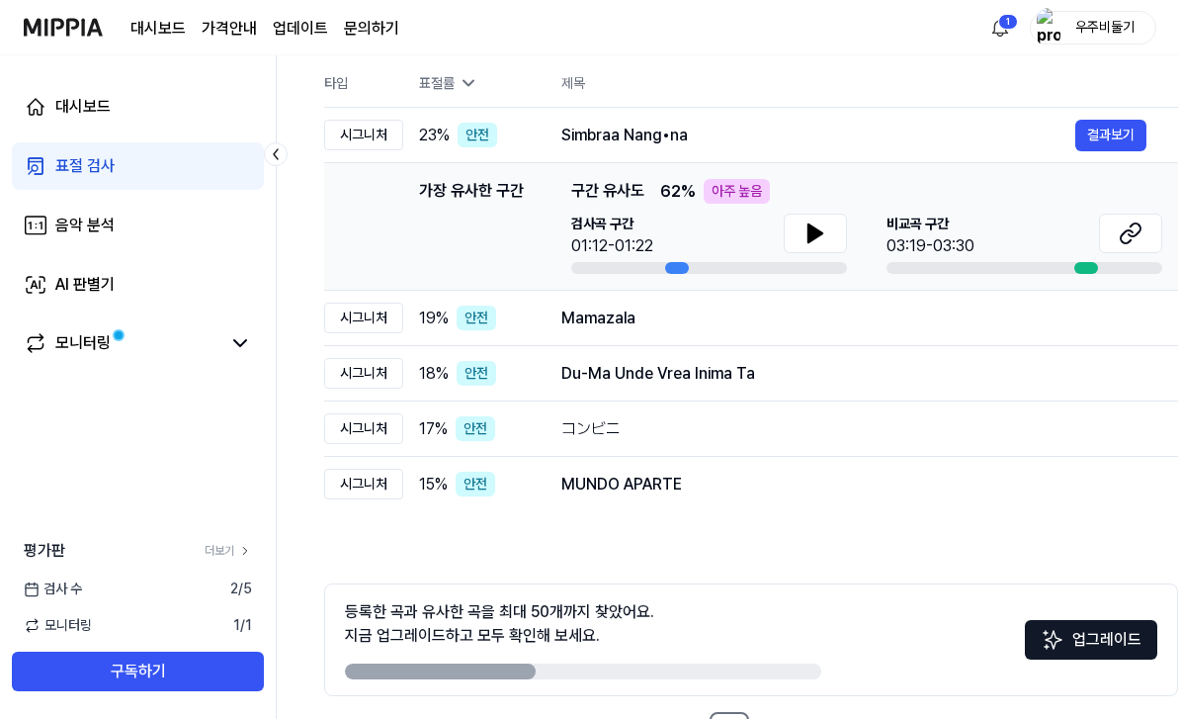
scroll to position [214, 0]
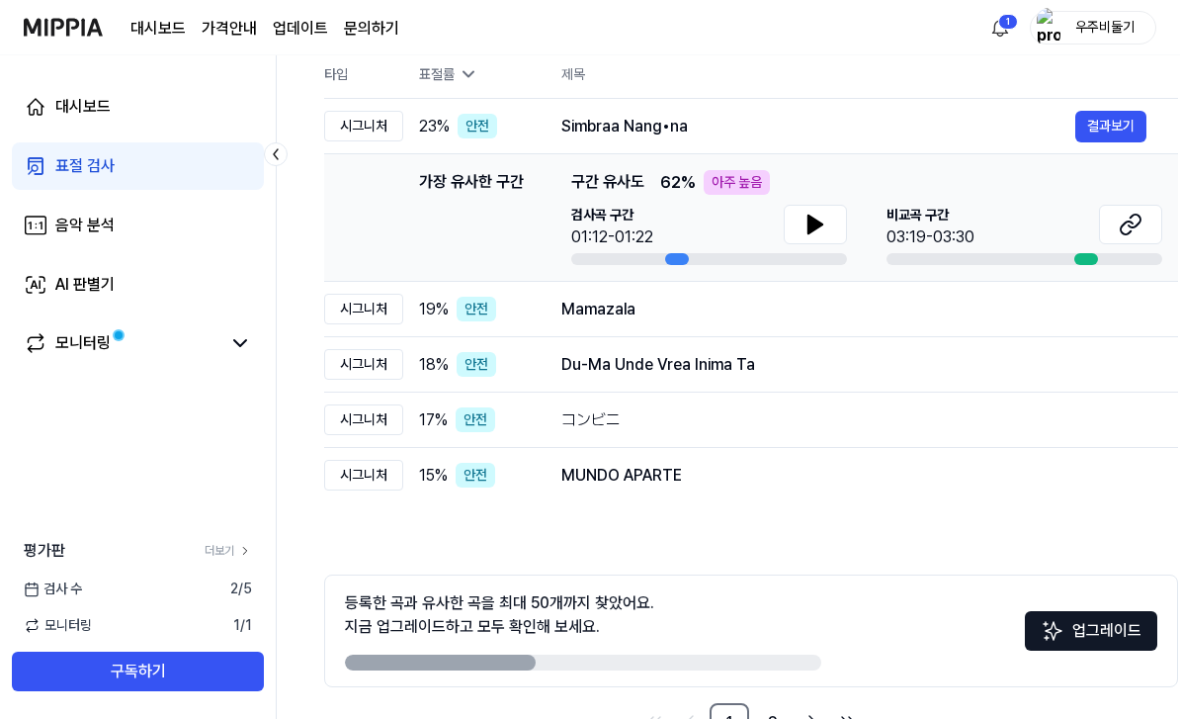
click at [771, 710] on link "2" at bounding box center [773, 723] width 40 height 40
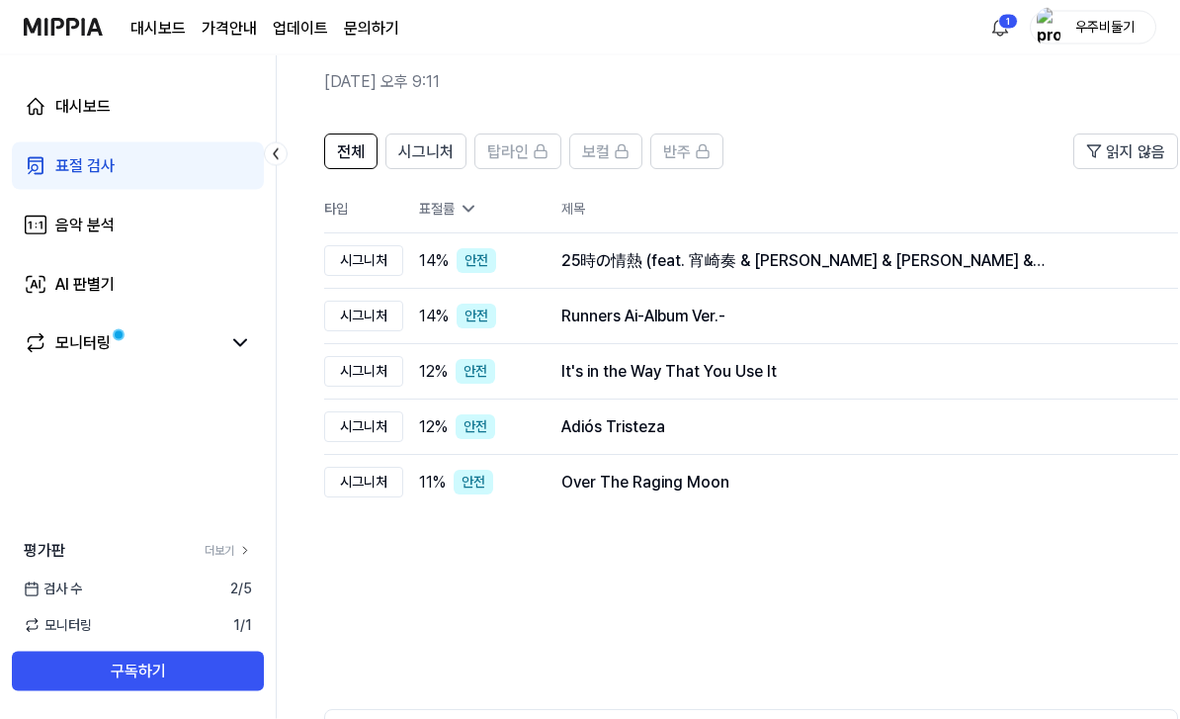
scroll to position [80, 0]
click at [549, 257] on td "25時の情熱 (feat. 宵崎奏 & [PERSON_NAME] & [PERSON_NAME] & [PERSON_NAME] & [PERSON_NAM…" at bounding box center [854, 260] width 648 height 55
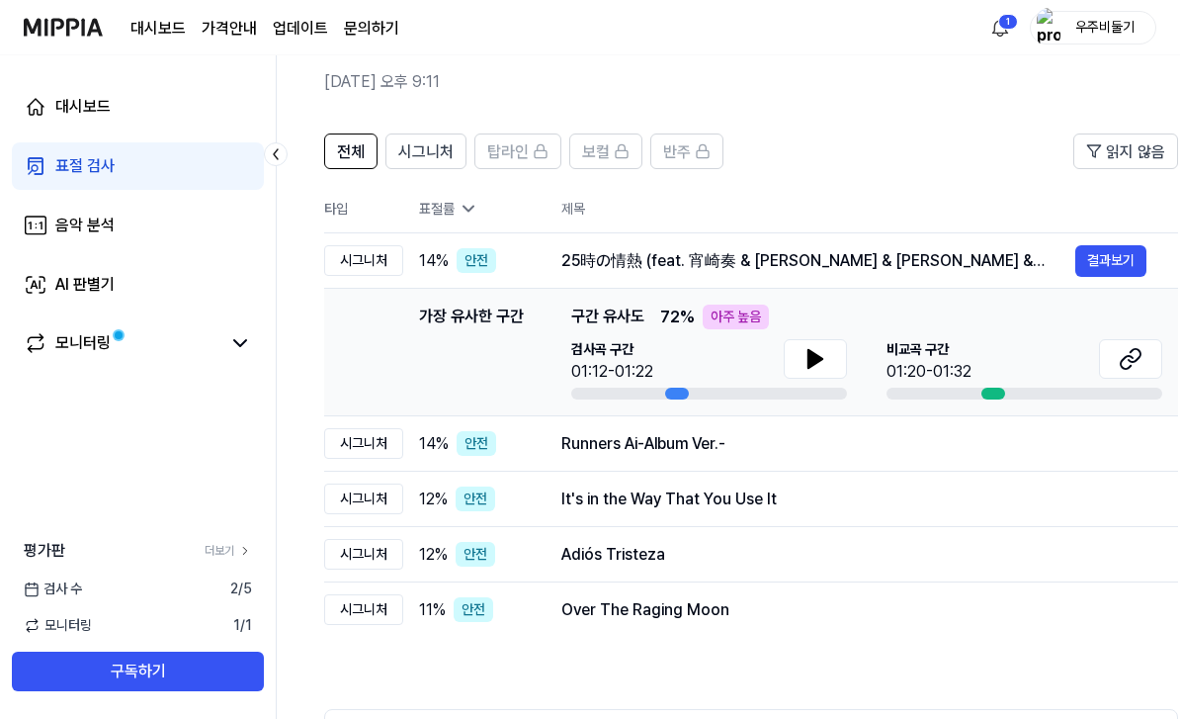
click at [812, 357] on icon at bounding box center [816, 359] width 14 height 18
click at [1139, 353] on icon at bounding box center [1131, 359] width 24 height 24
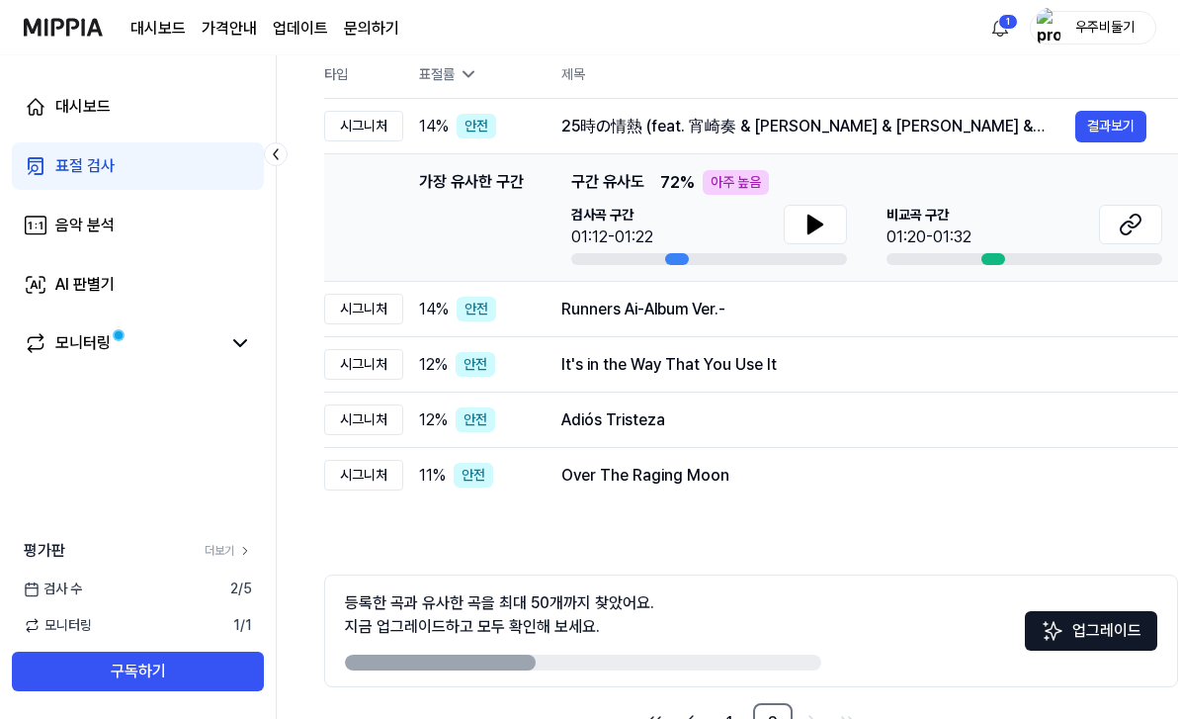
scroll to position [0, 0]
click at [732, 718] on link "1" at bounding box center [730, 723] width 40 height 40
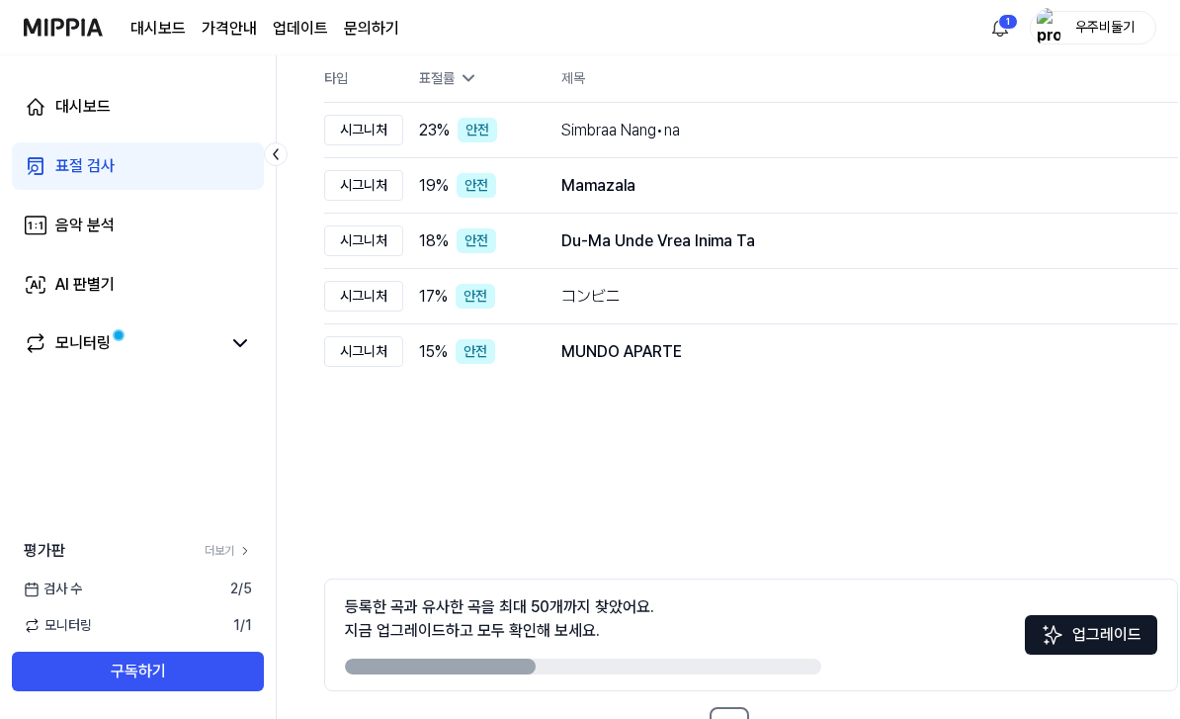
scroll to position [214, 0]
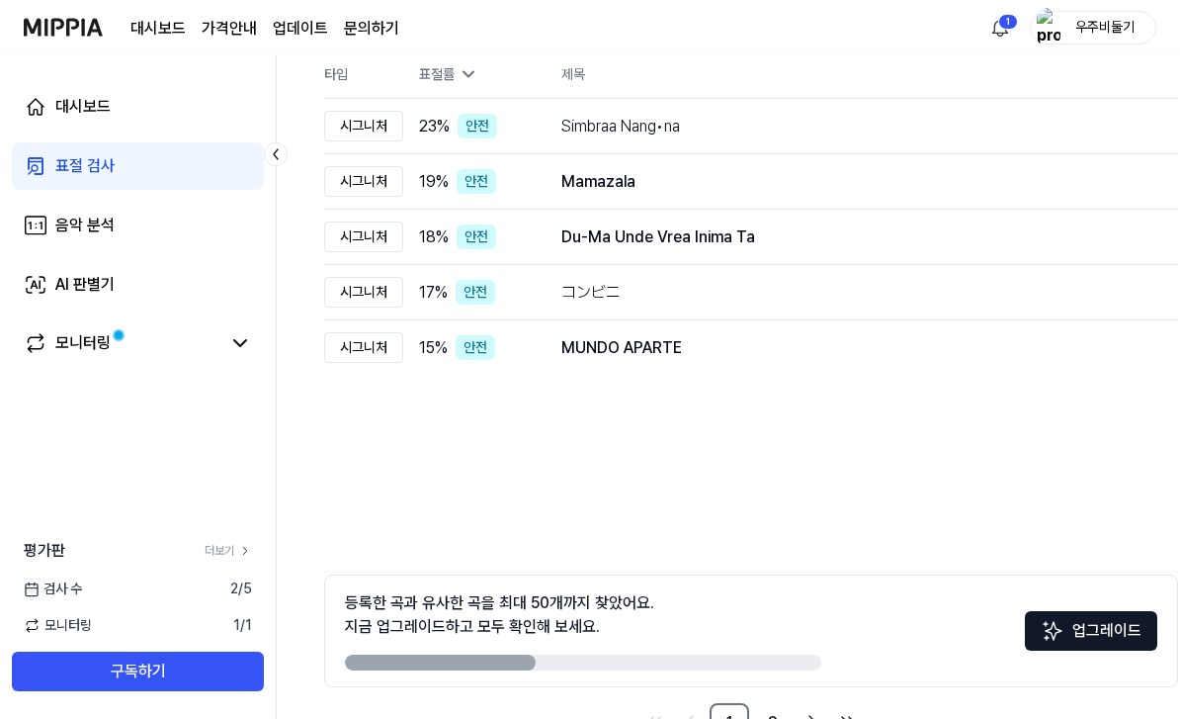
click at [775, 718] on link "2" at bounding box center [773, 723] width 40 height 40
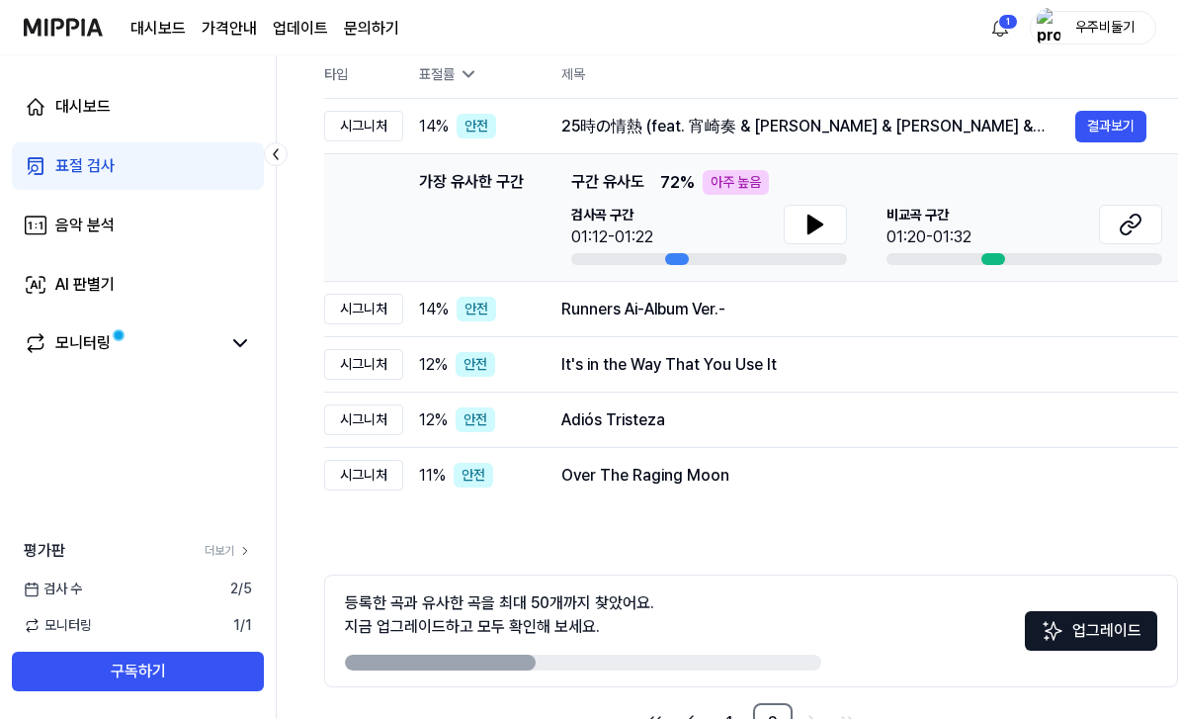
click at [719, 718] on link "1" at bounding box center [730, 723] width 40 height 40
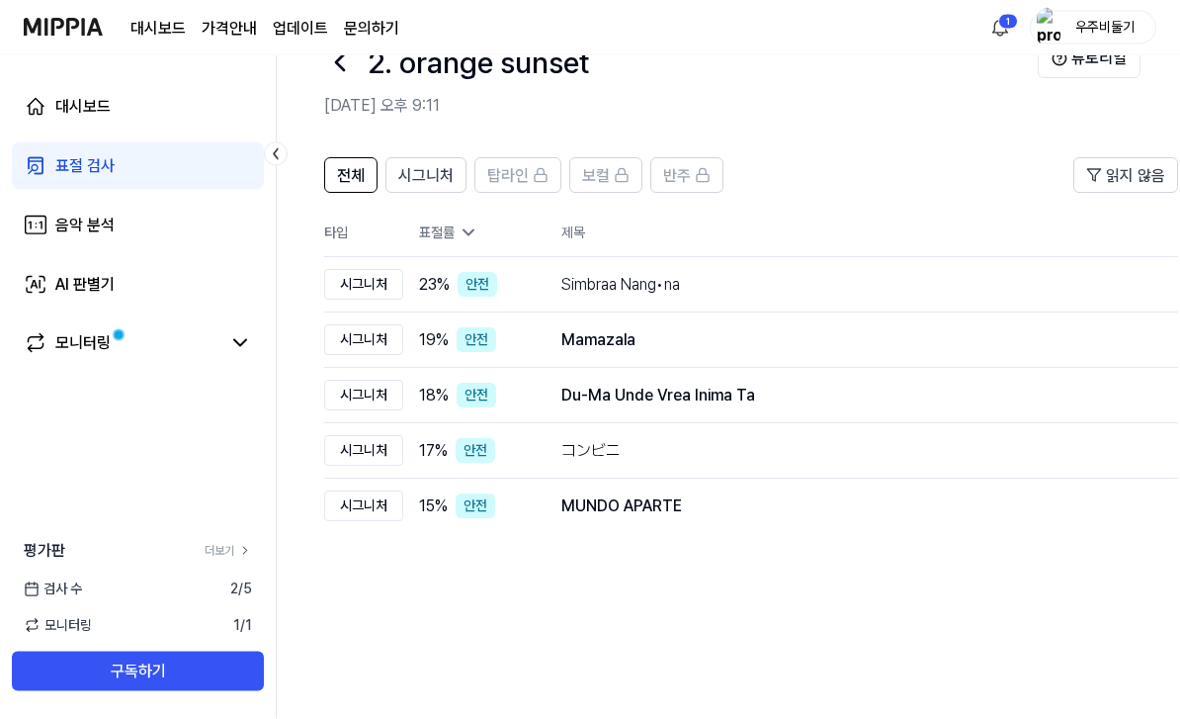
scroll to position [0, 0]
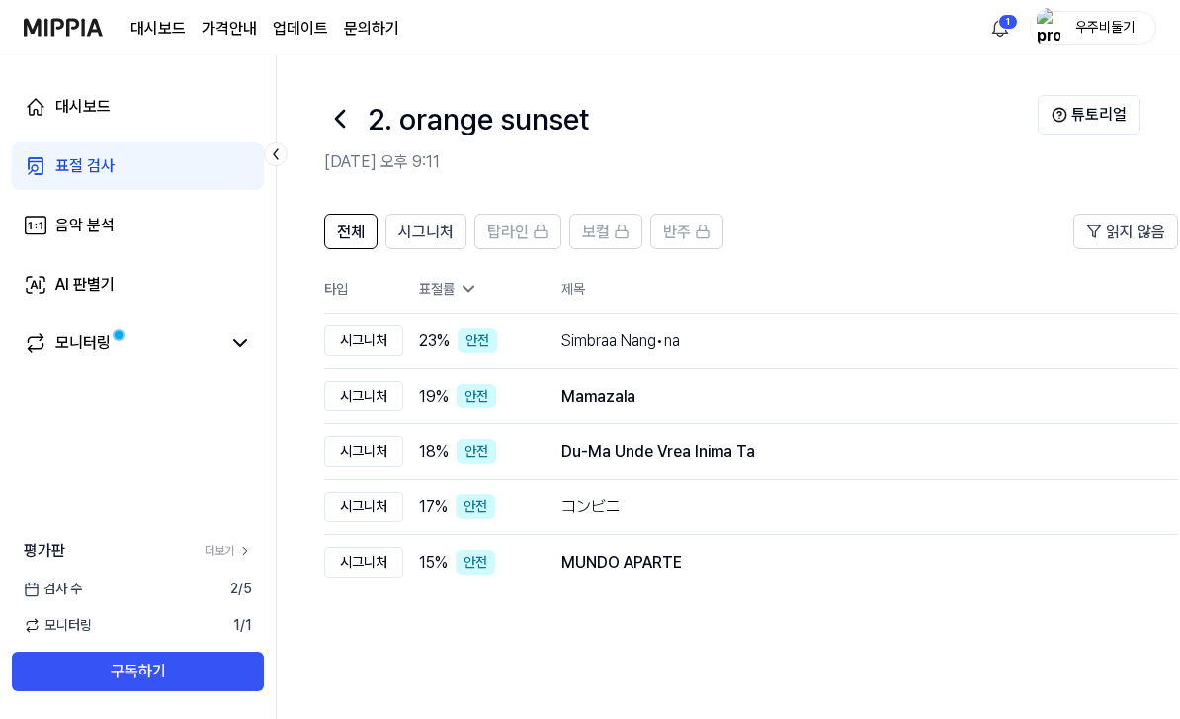
click at [940, 228] on header "전체 시그니처 탑라인 보컬 반주 읽지 않음" at bounding box center [751, 238] width 854 height 51
click at [217, 337] on link "모니터링" at bounding box center [122, 343] width 197 height 24
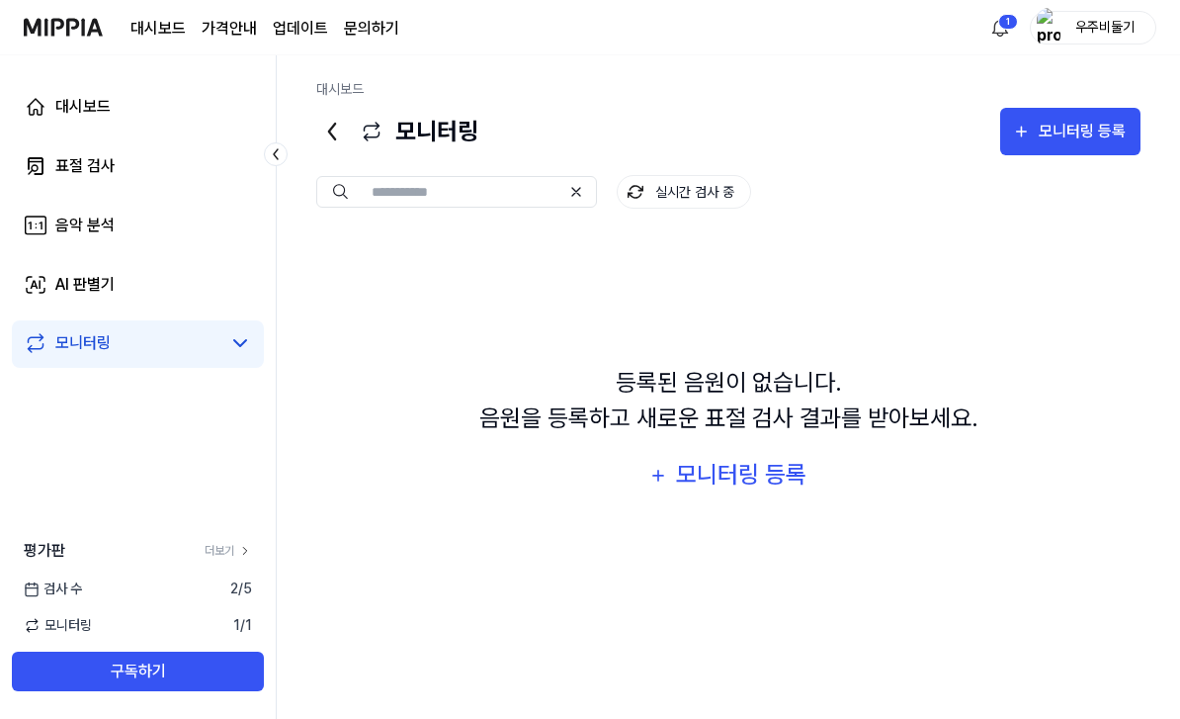
click at [121, 672] on div "평가판 더보기 검사 [DATE] 모니터링 1 / 1 구독하기" at bounding box center [138, 615] width 276 height 152
click at [87, 636] on span "모니터링" at bounding box center [58, 625] width 68 height 21
